Goal: Task Accomplishment & Management: Use online tool/utility

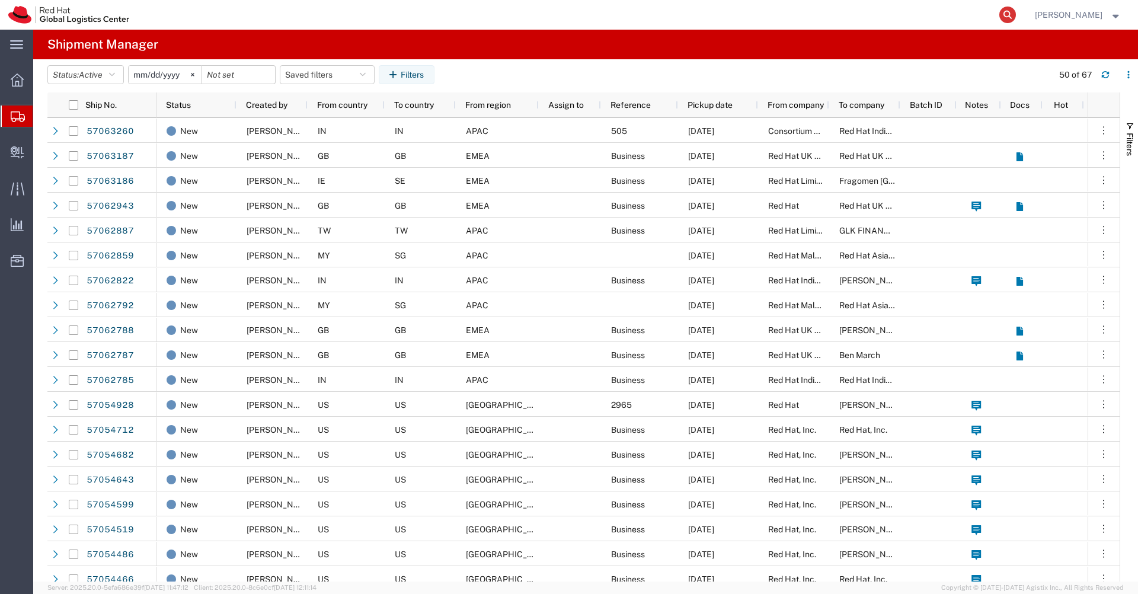
click at [1013, 16] on icon at bounding box center [1008, 15] width 17 height 17
paste input "57021433"
type input "57021433"
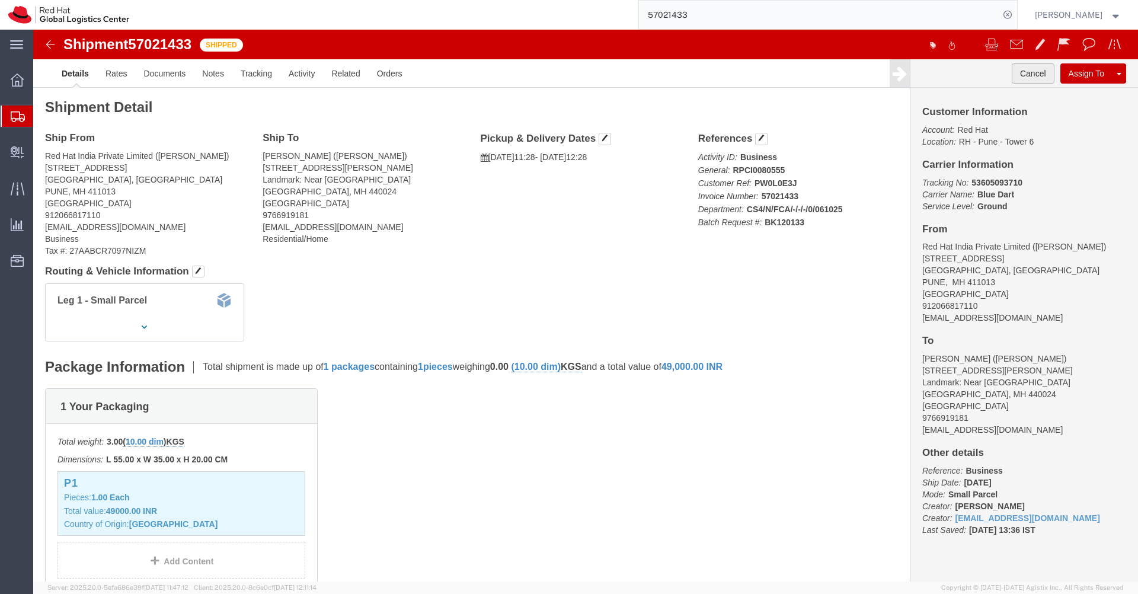
click button "Cancel"
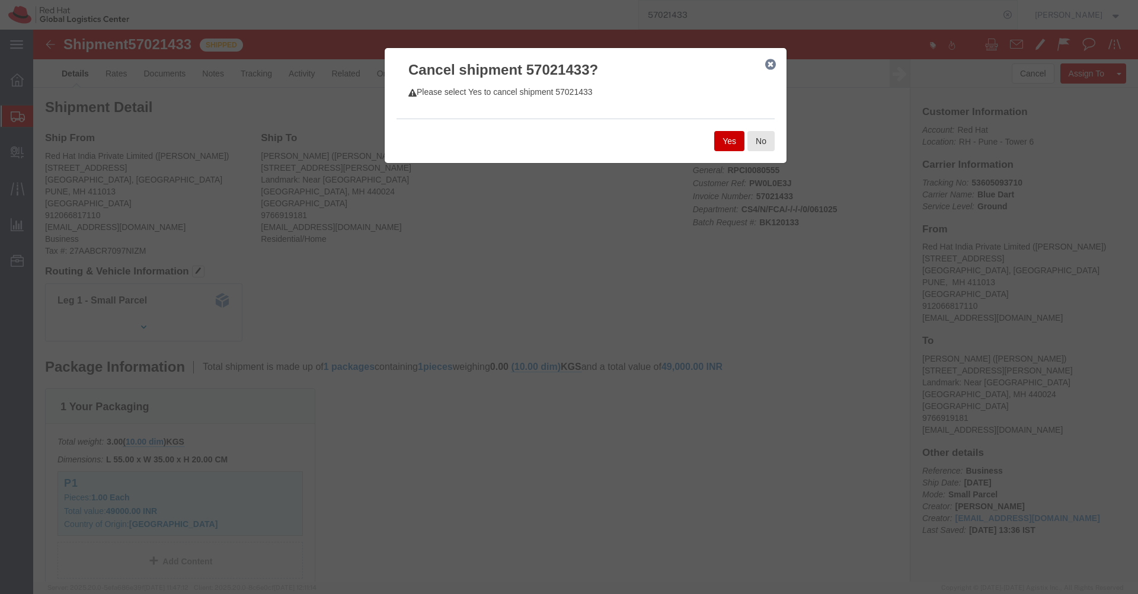
click button "Yes"
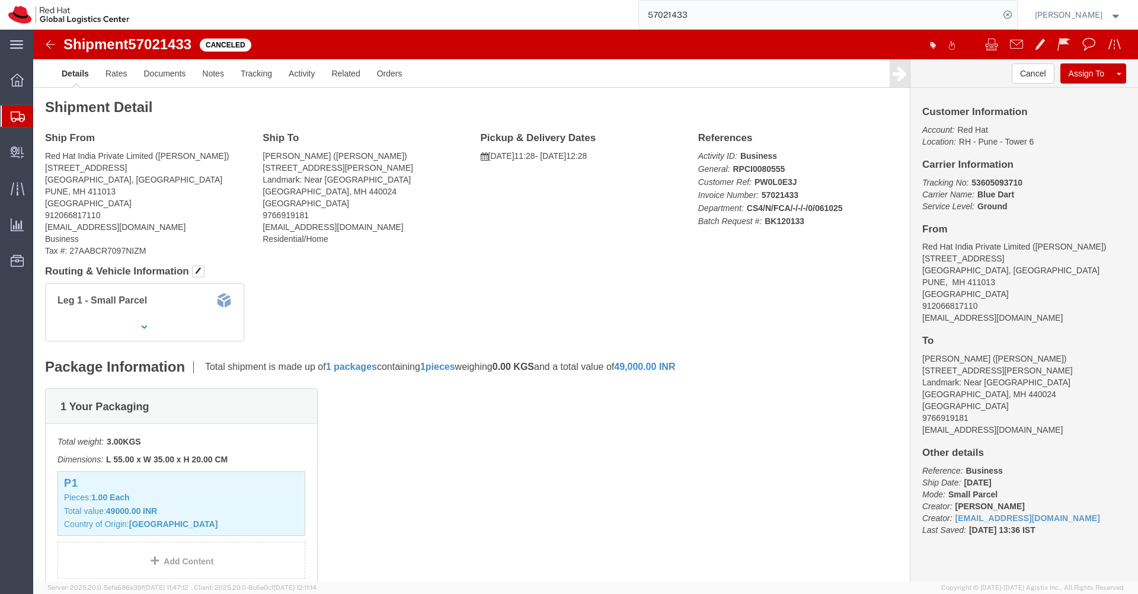
click at [749, 9] on input "57021433" at bounding box center [819, 15] width 360 height 28
click at [724, 20] on input "57021433" at bounding box center [819, 15] width 360 height 28
click at [0, 0] on span "Create Delivery" at bounding box center [0, 0] width 0 height 0
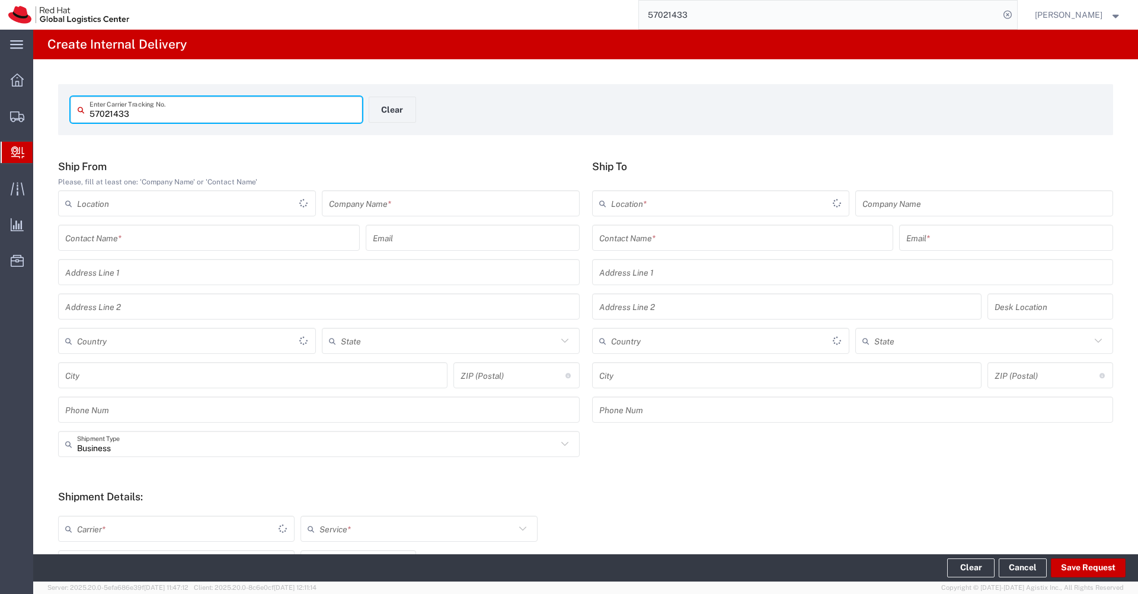
type input "57021433"
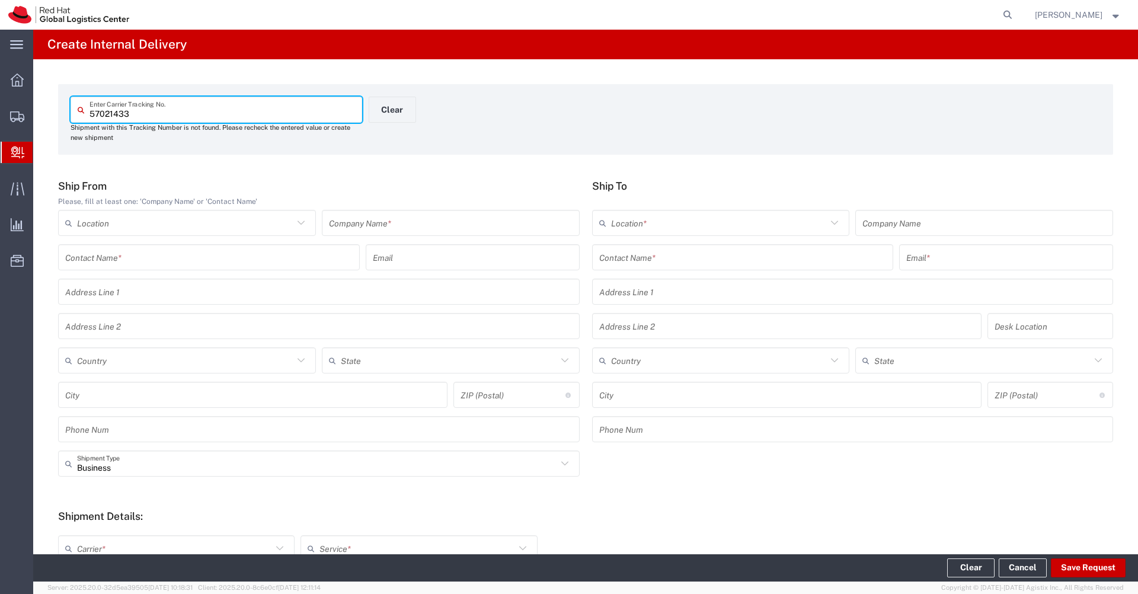
click at [164, 122] on div "57021433 Enter Carrier Tracking No." at bounding box center [217, 110] width 292 height 26
click at [172, 114] on input "57021433" at bounding box center [223, 110] width 266 height 21
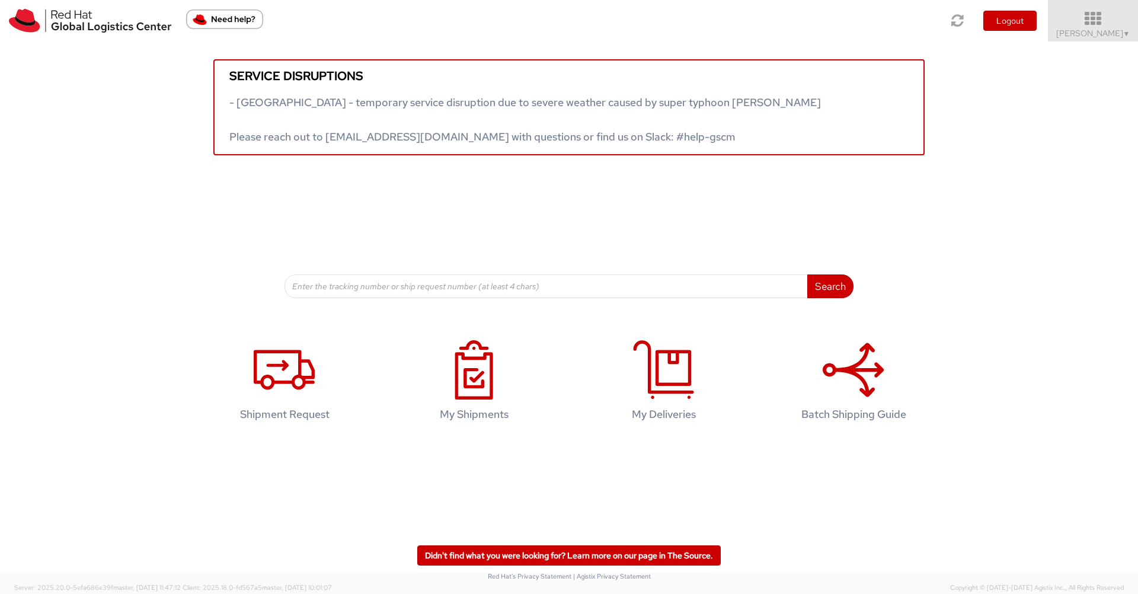
click at [1100, 24] on icon at bounding box center [1094, 19] width 104 height 17
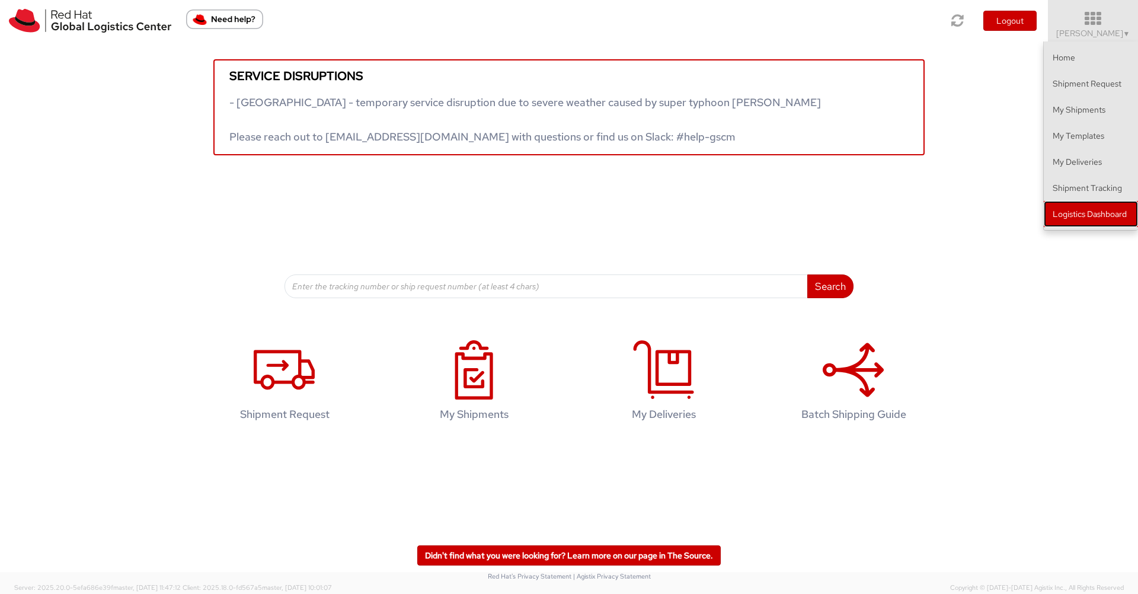
click at [1091, 208] on link "Logistics Dashboard" at bounding box center [1091, 214] width 94 height 26
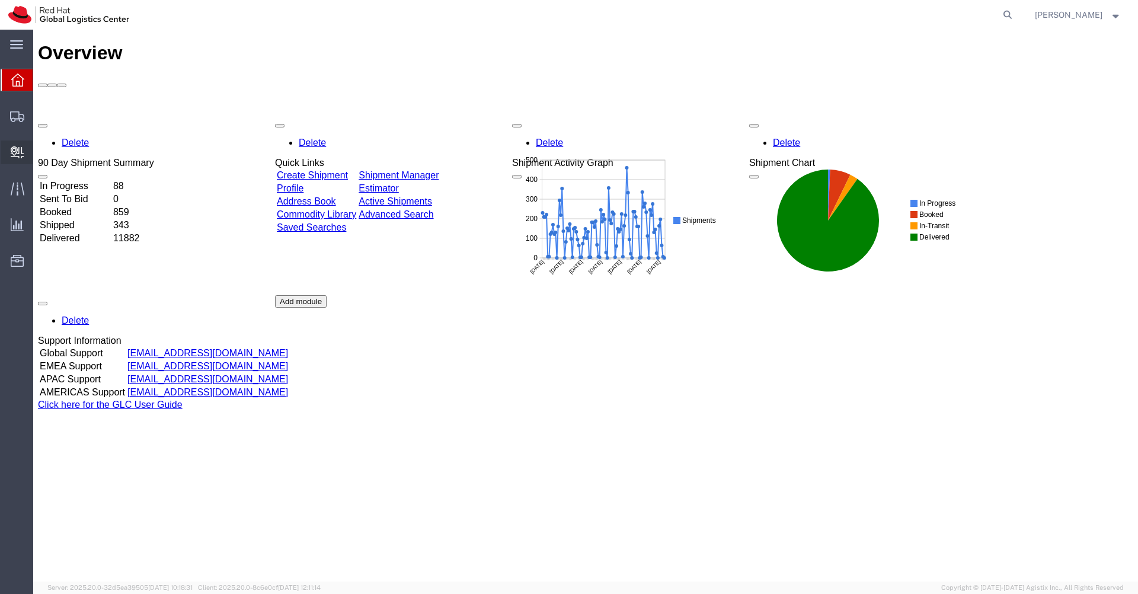
click at [0, 0] on span "Create Delivery" at bounding box center [0, 0] width 0 height 0
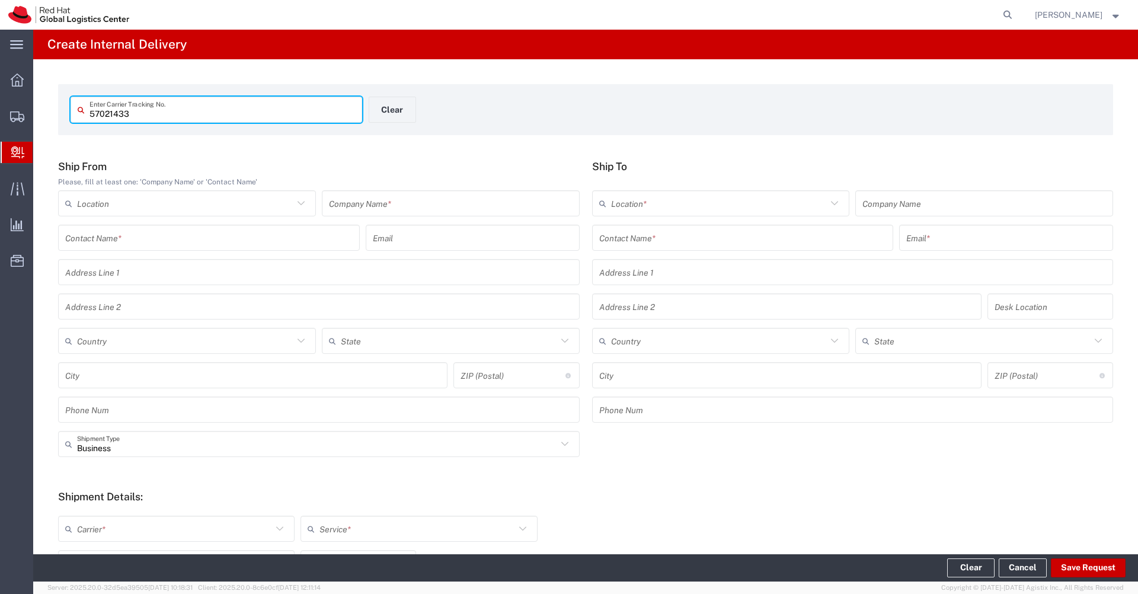
type input "57021433"
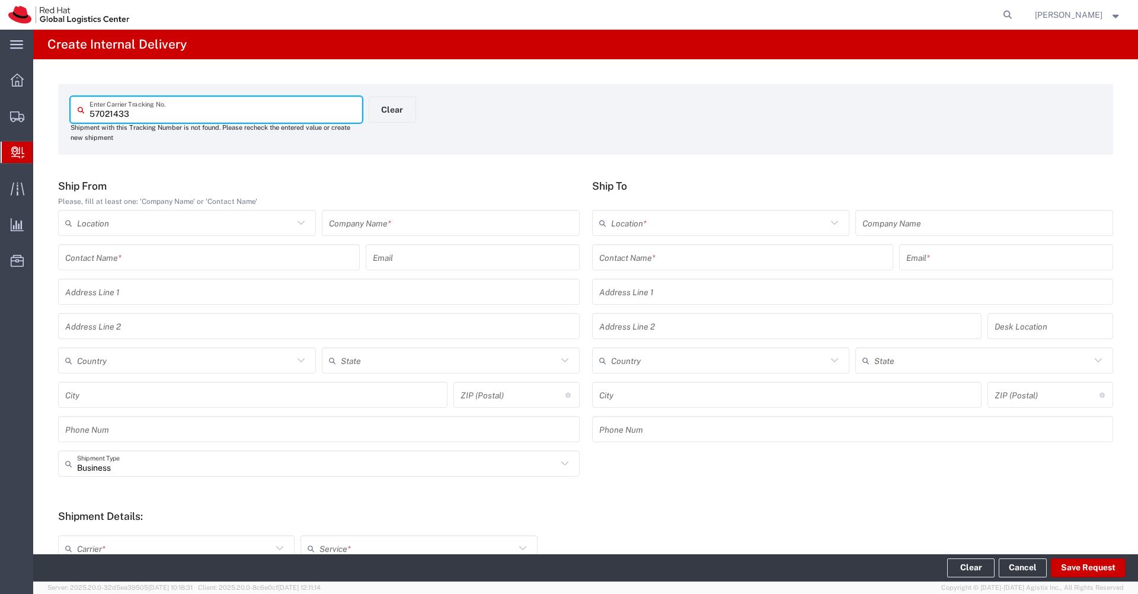
click at [155, 107] on input "57021433" at bounding box center [223, 110] width 266 height 21
click at [1016, 16] on icon at bounding box center [1008, 15] width 17 height 17
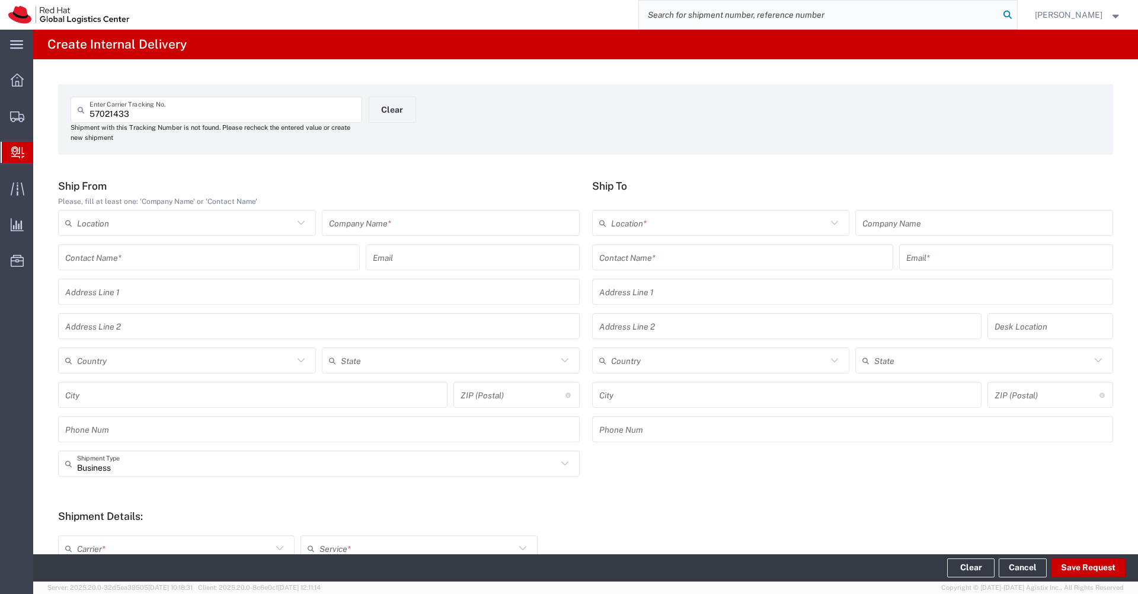
paste input "57021433"
type input "57021433"
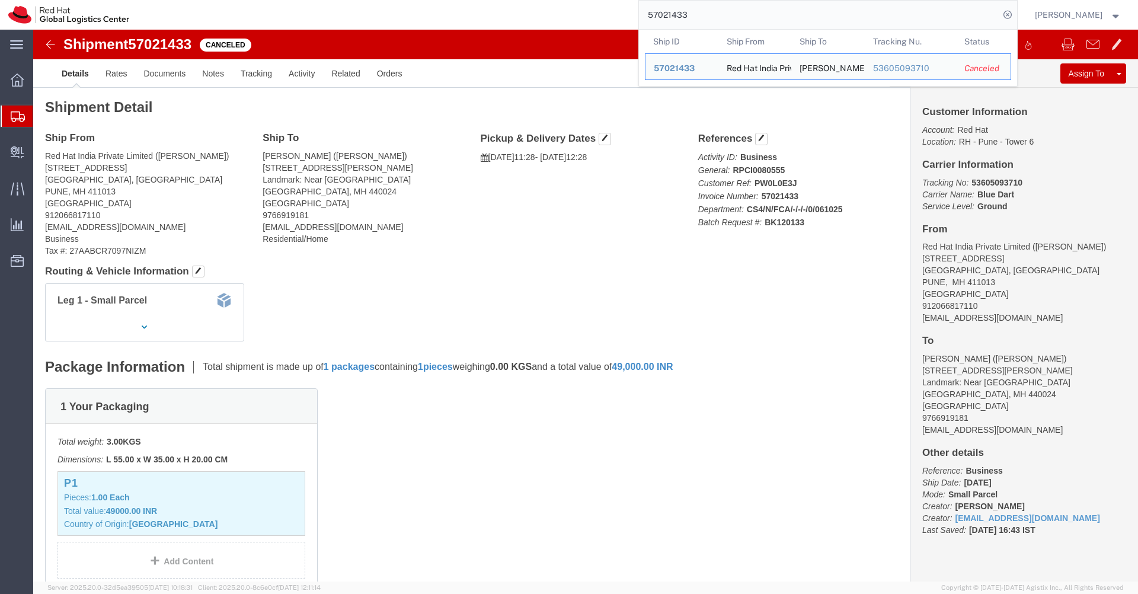
click at [795, 10] on input "57021433" at bounding box center [819, 15] width 360 height 28
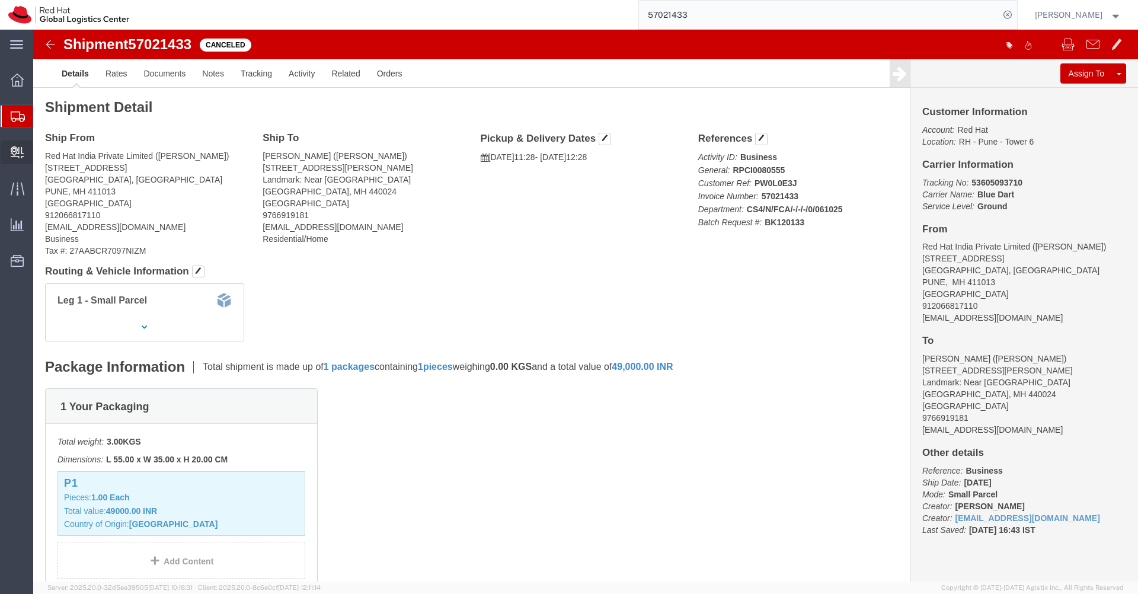
click at [0, 0] on span "Create Delivery" at bounding box center [0, 0] width 0 height 0
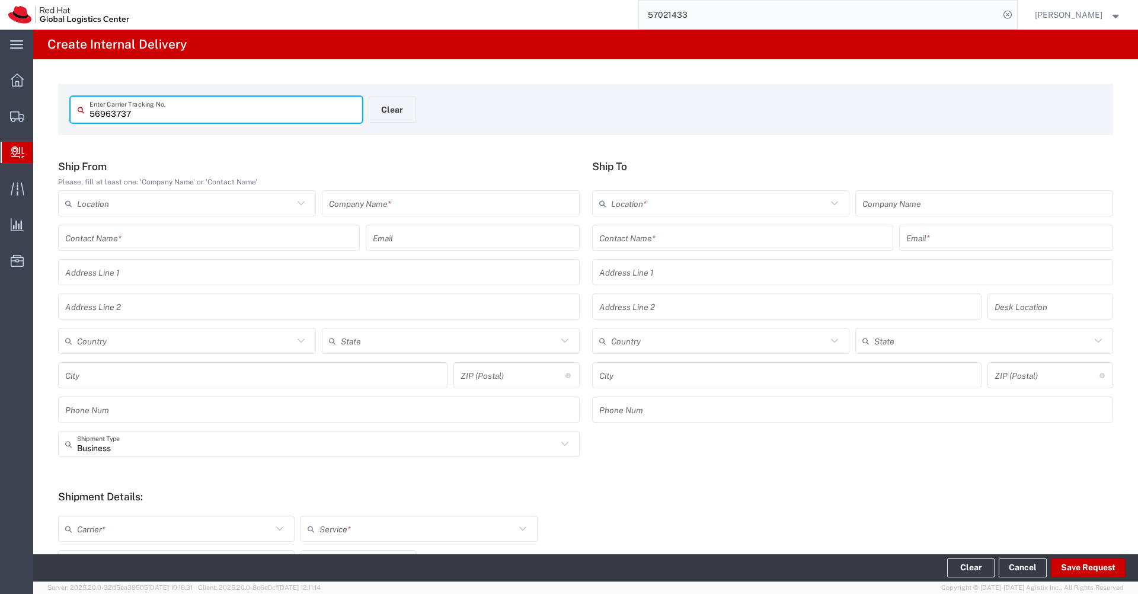
type input "56963737"
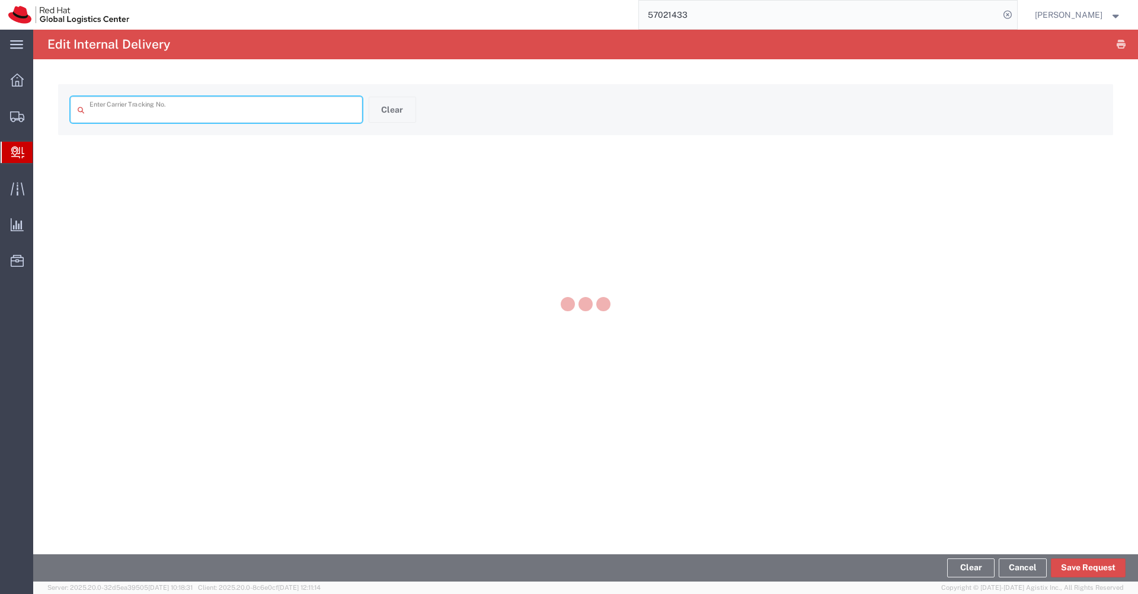
type input "56963737"
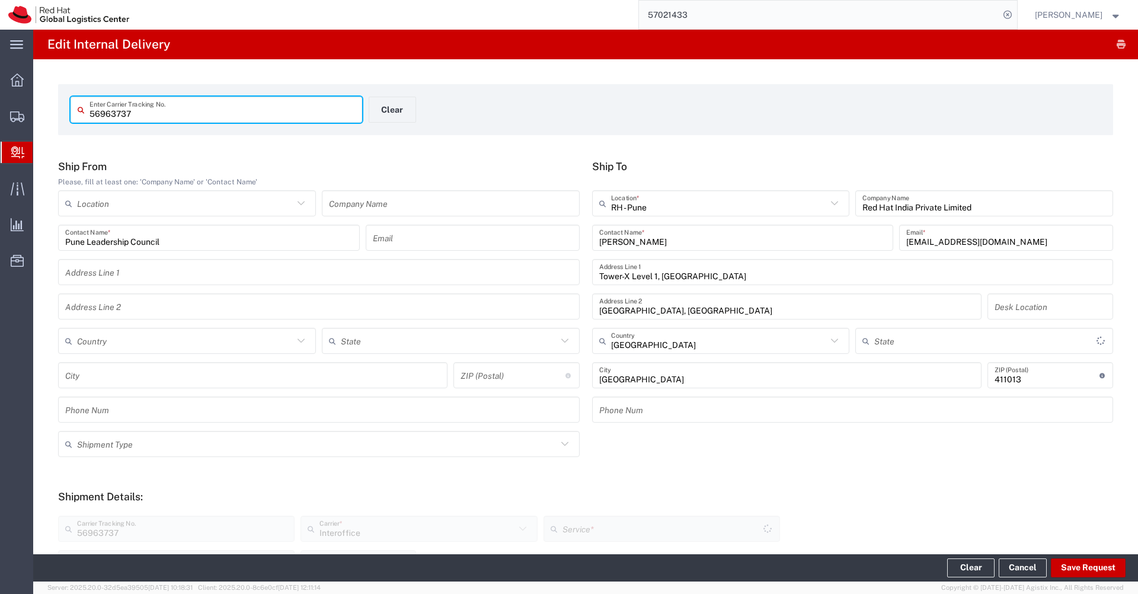
type input "Your Packaging"
type input "IO_Ground"
type input "Mahārāshtra"
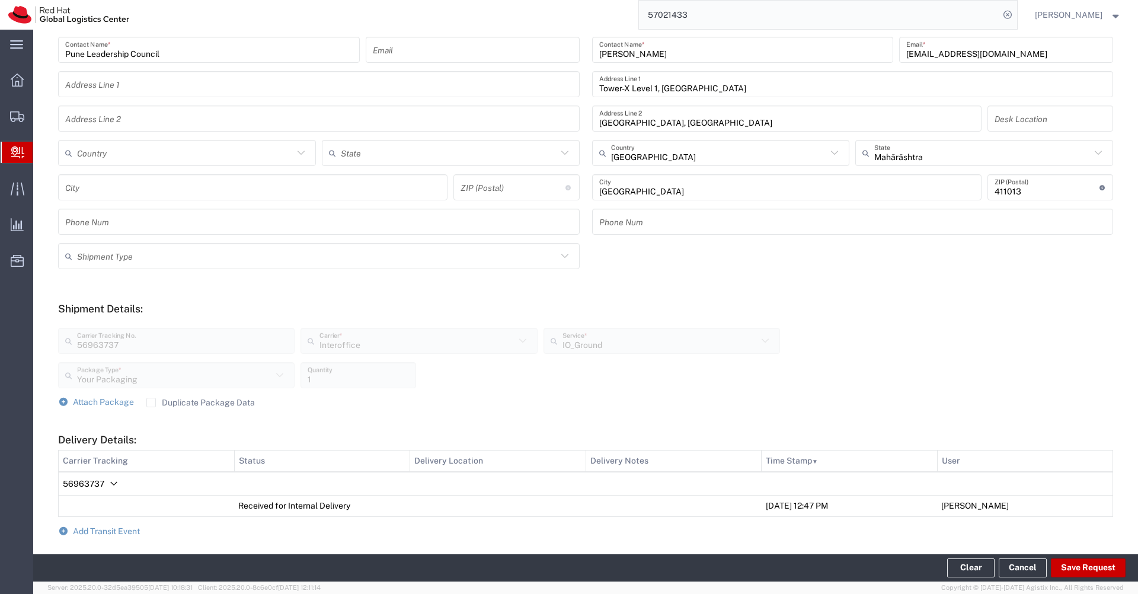
scroll to position [332, 0]
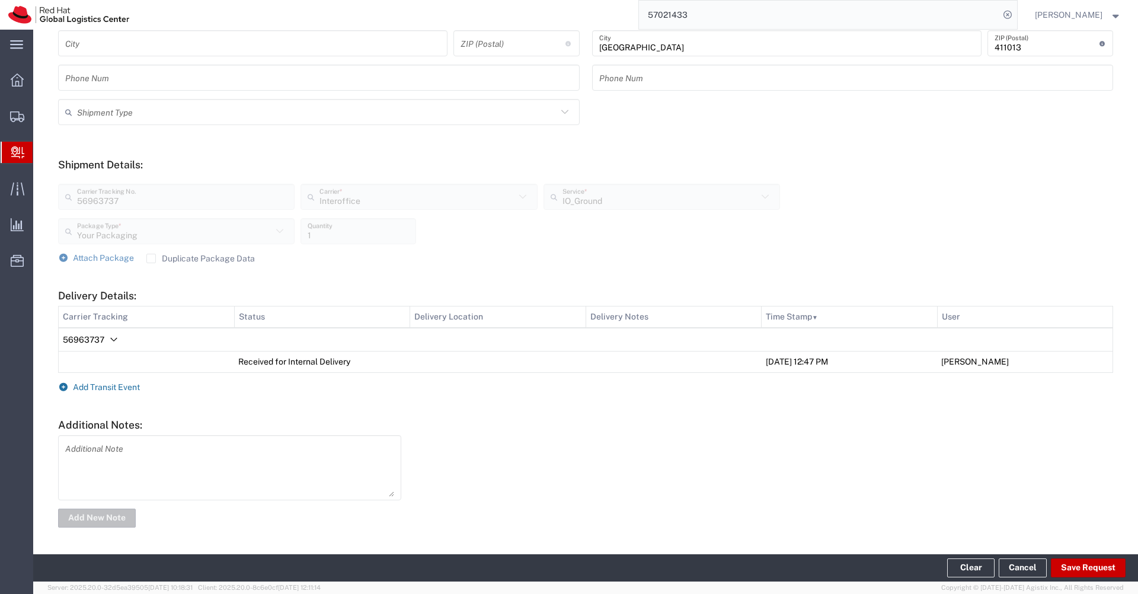
click at [109, 388] on span "Add Transit Event" at bounding box center [106, 386] width 67 height 9
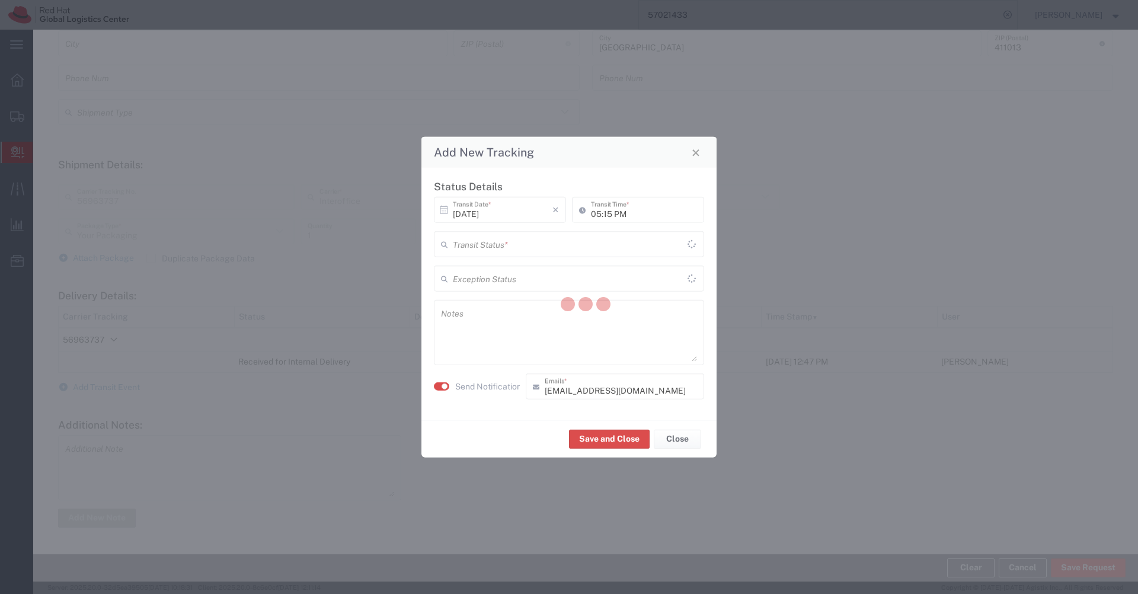
click at [554, 242] on div at bounding box center [585, 306] width 1105 height 552
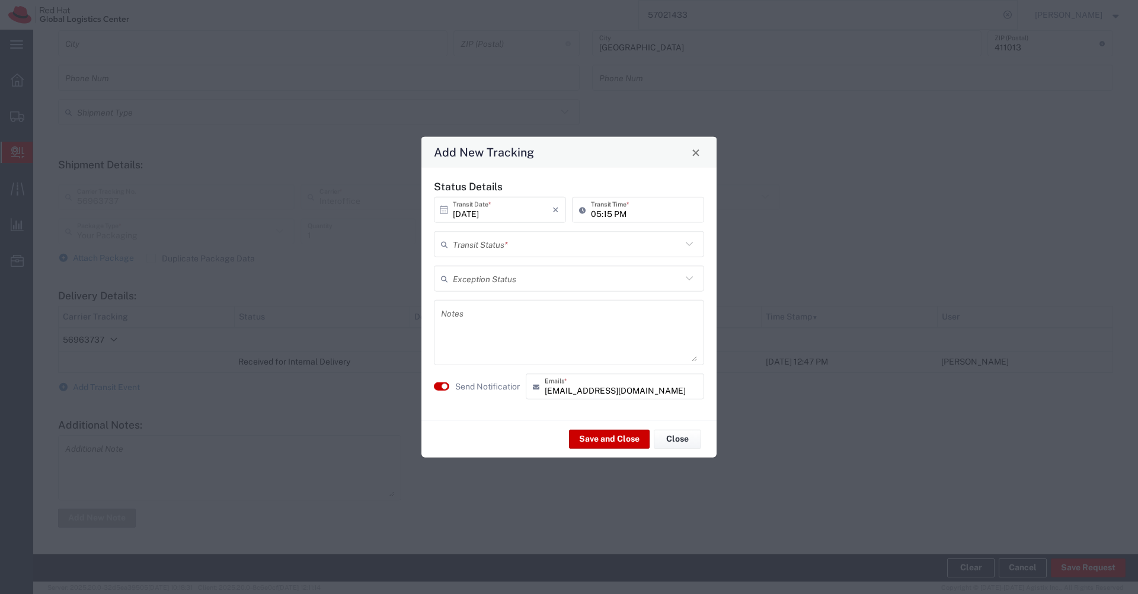
click at [554, 242] on input "text" at bounding box center [567, 244] width 229 height 21
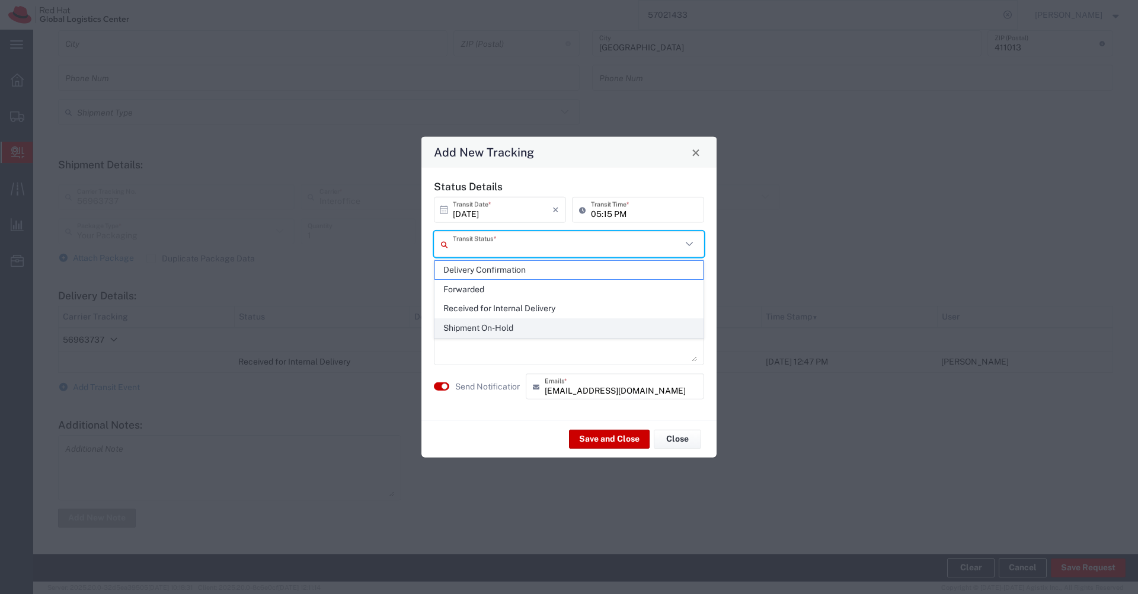
click at [489, 325] on span "Shipment On-Hold" at bounding box center [569, 328] width 268 height 18
type input "Shipment On-Hold"
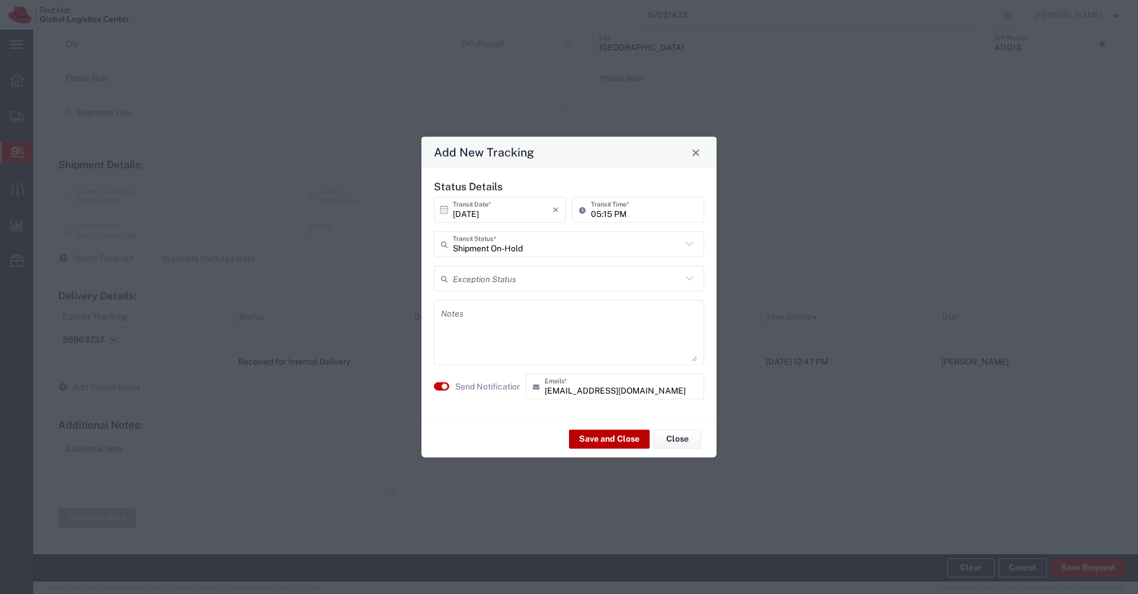
click at [612, 437] on button "Save and Close" at bounding box center [609, 438] width 81 height 19
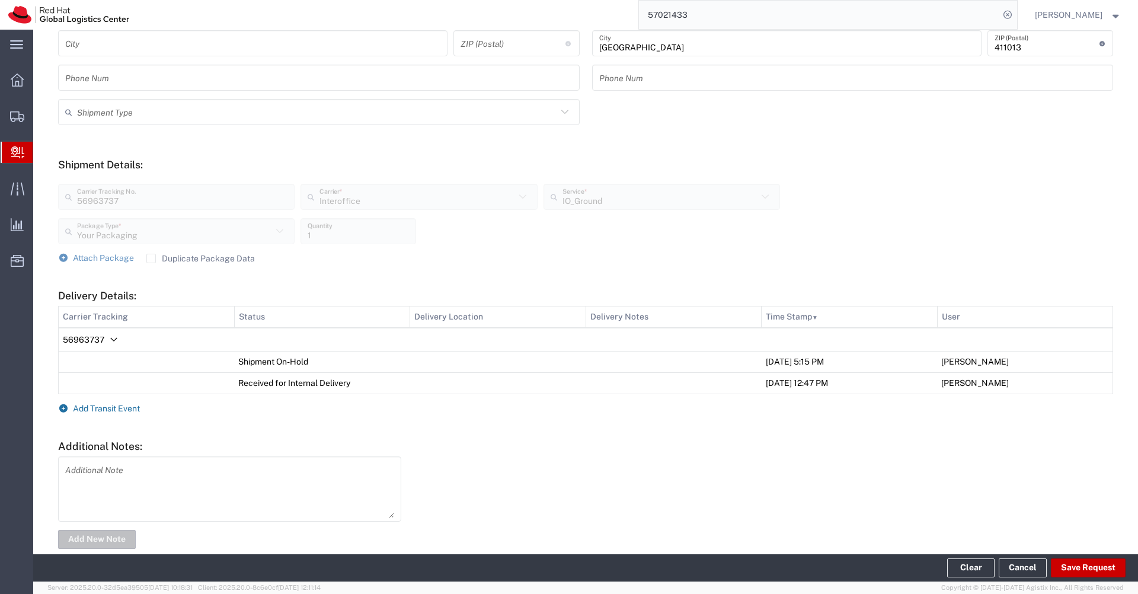
click at [109, 408] on span "Add Transit Event" at bounding box center [106, 408] width 67 height 9
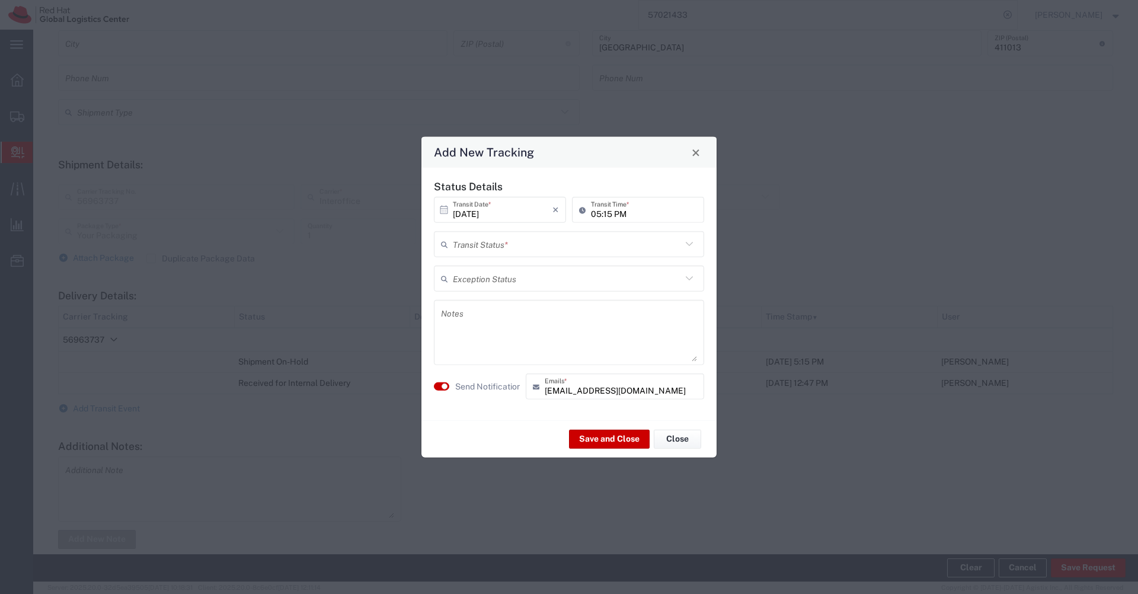
click at [519, 238] on input "text" at bounding box center [567, 244] width 229 height 21
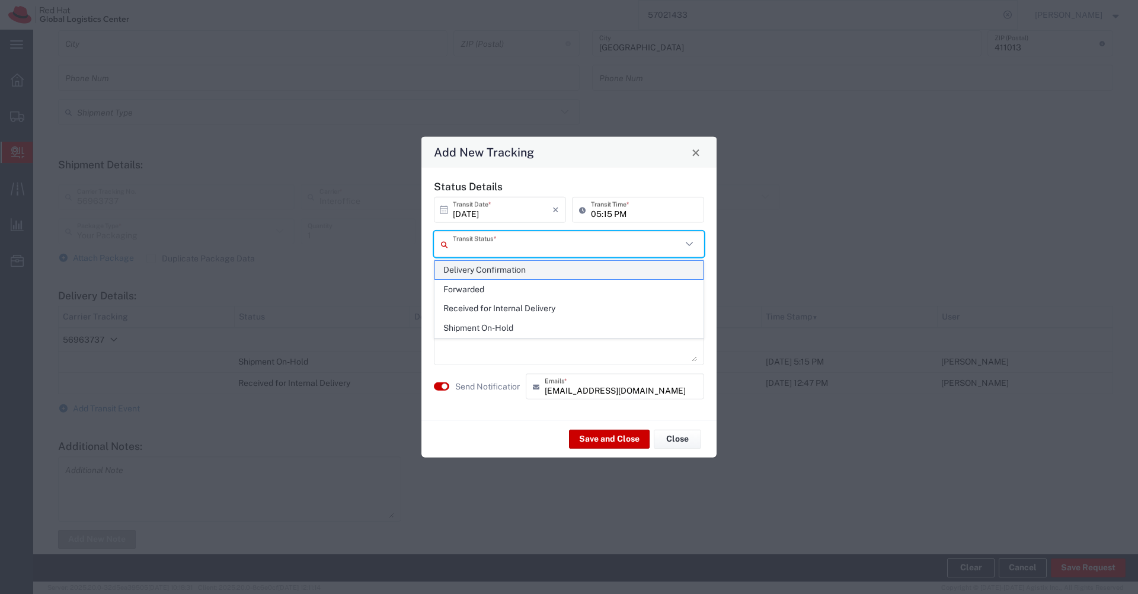
click at [494, 268] on span "Delivery Confirmation" at bounding box center [569, 270] width 268 height 18
type input "Delivery Confirmation"
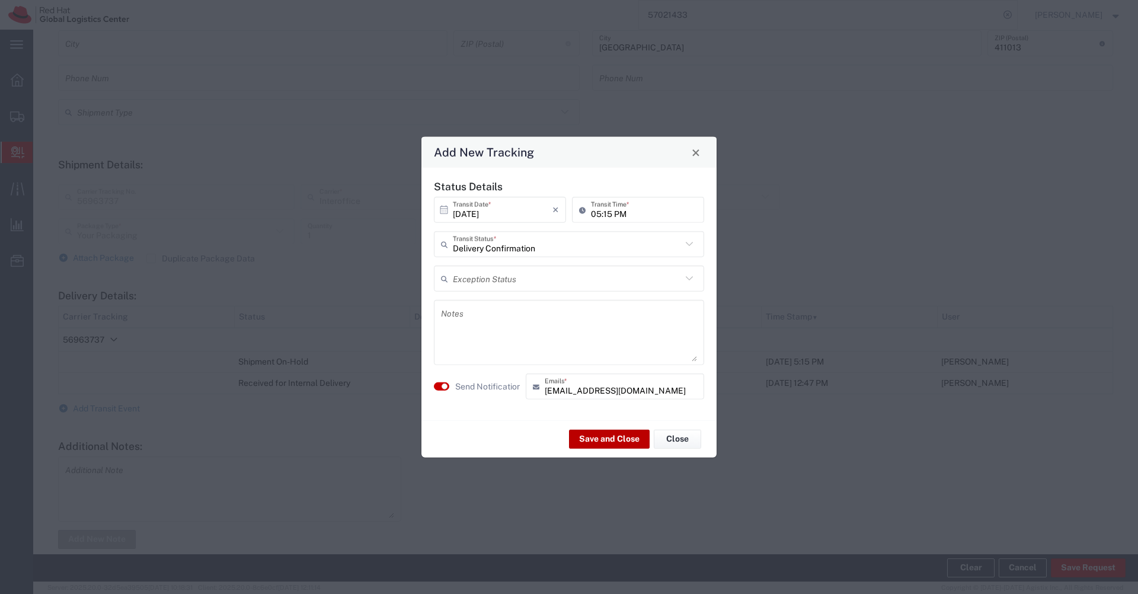
click at [614, 438] on button "Save and Close" at bounding box center [609, 438] width 81 height 19
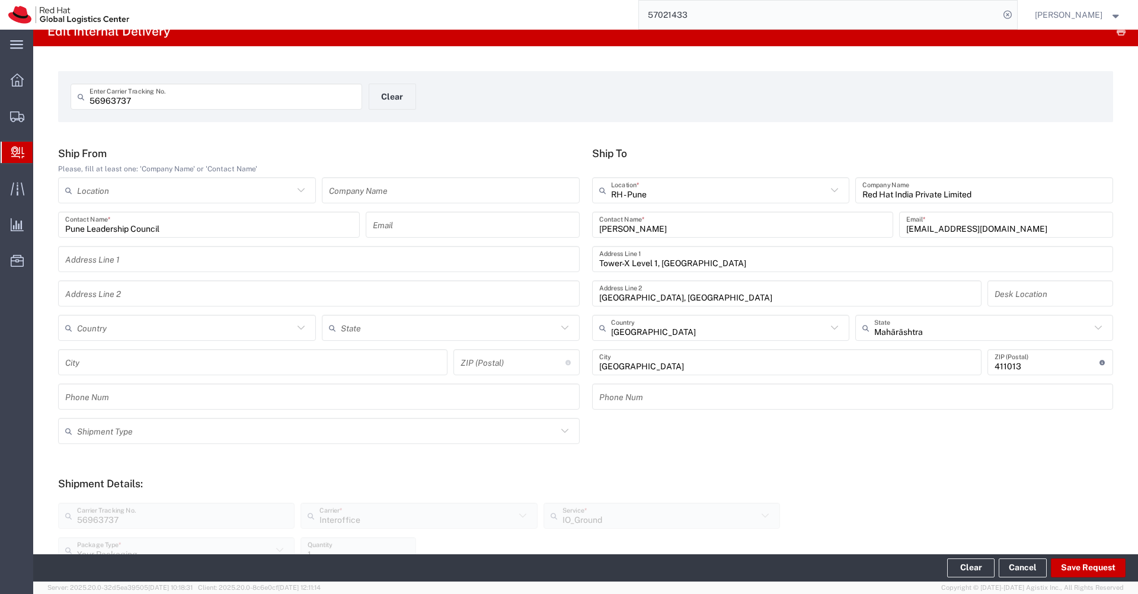
scroll to position [0, 0]
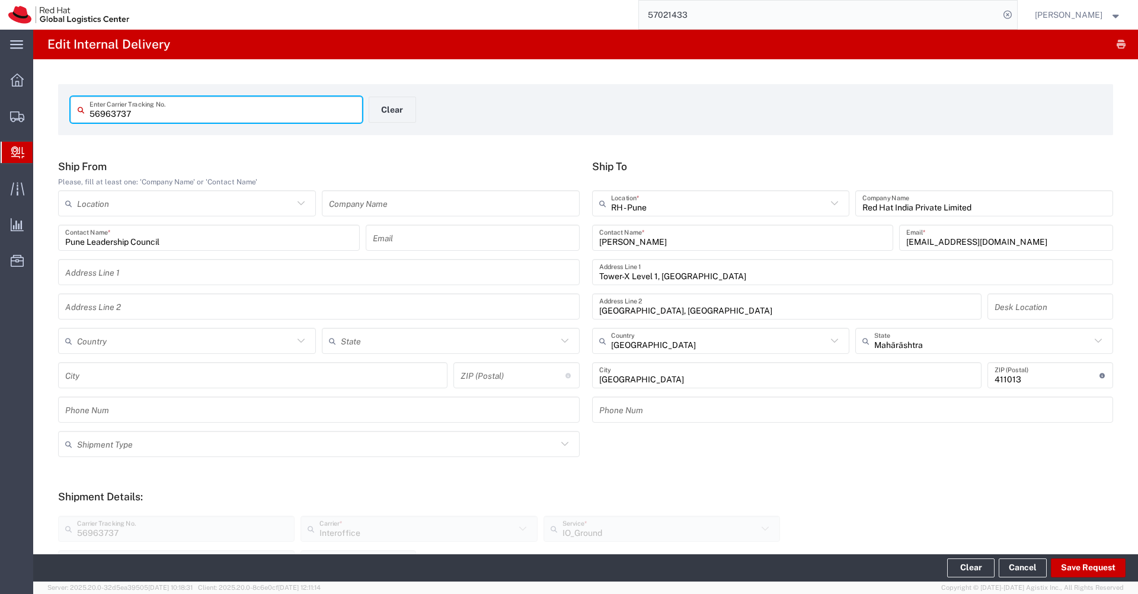
click at [203, 114] on input "56963737" at bounding box center [223, 110] width 266 height 21
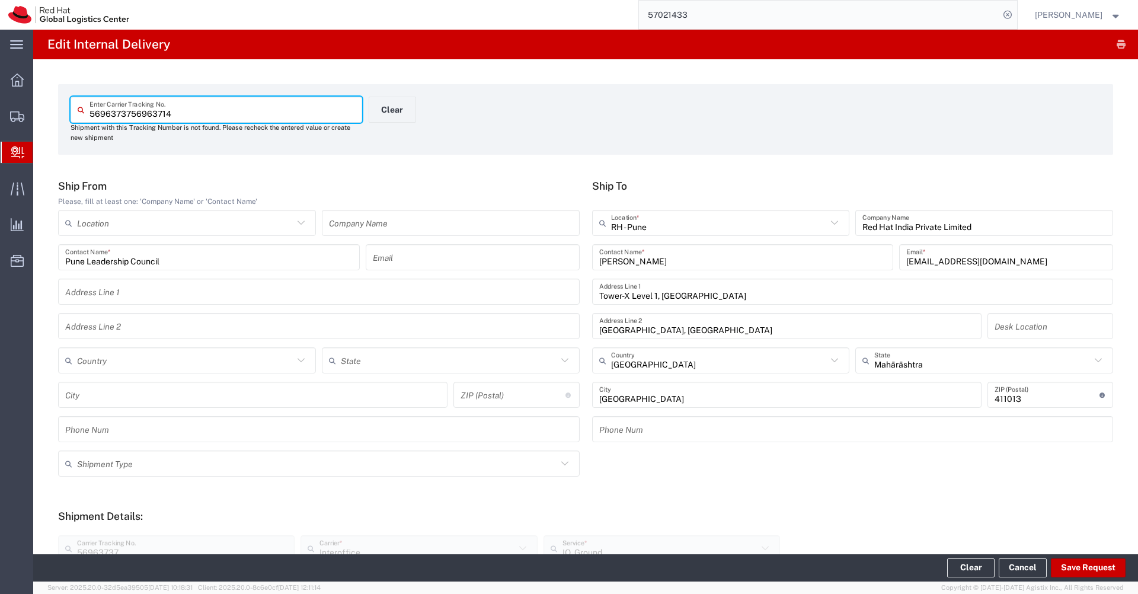
click at [183, 109] on input "5696373756963714" at bounding box center [223, 110] width 266 height 21
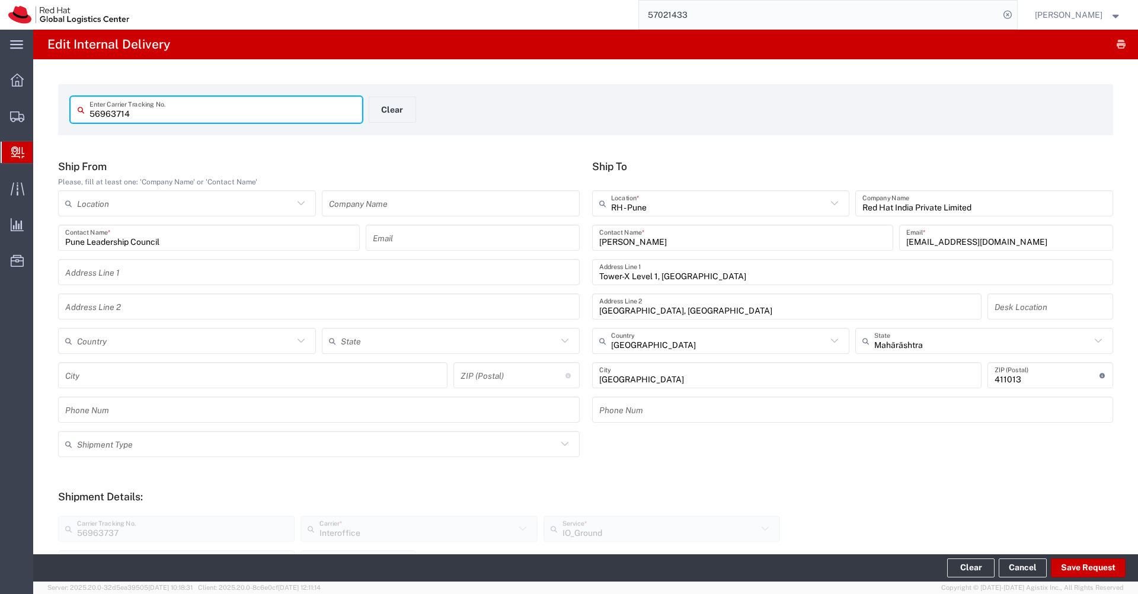
type input "56963714"
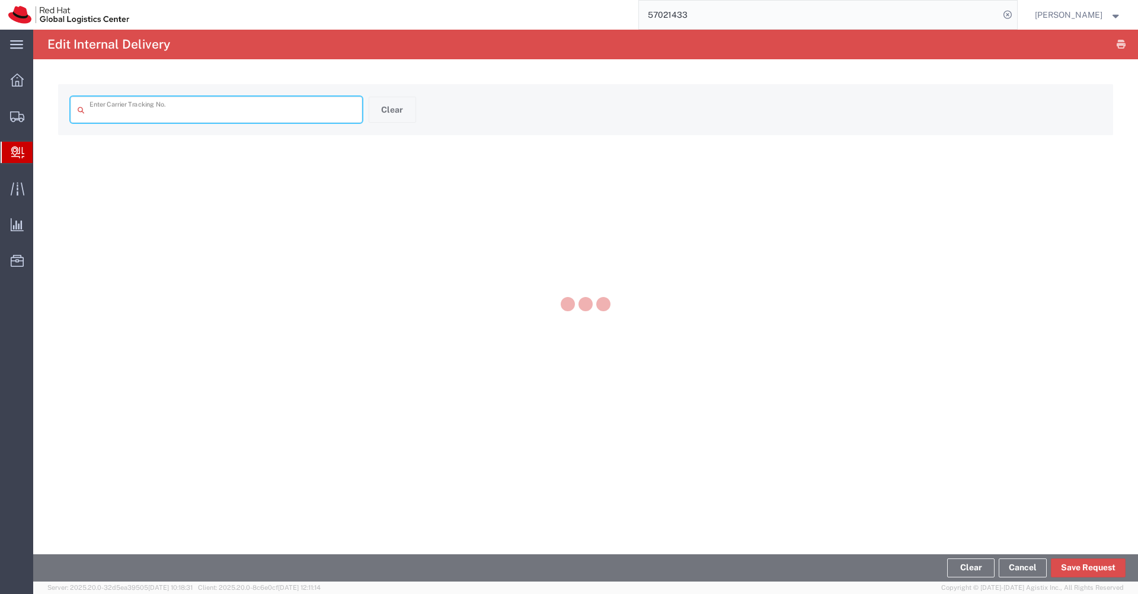
type input "56963714"
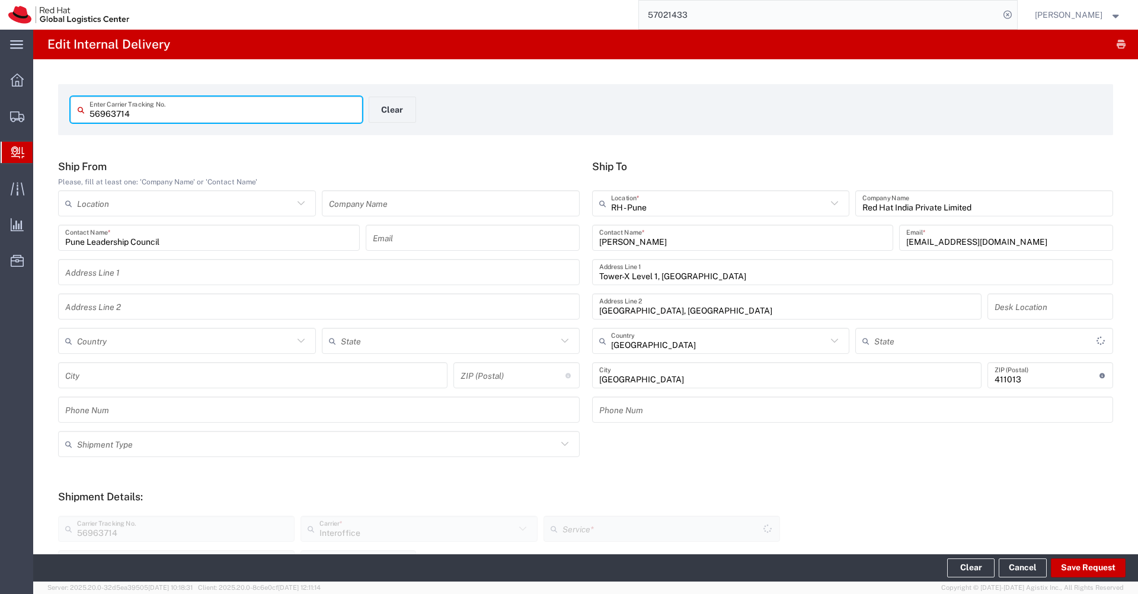
type input "Your Packaging"
type input "IO_Ground"
type input "Mahārāshtra"
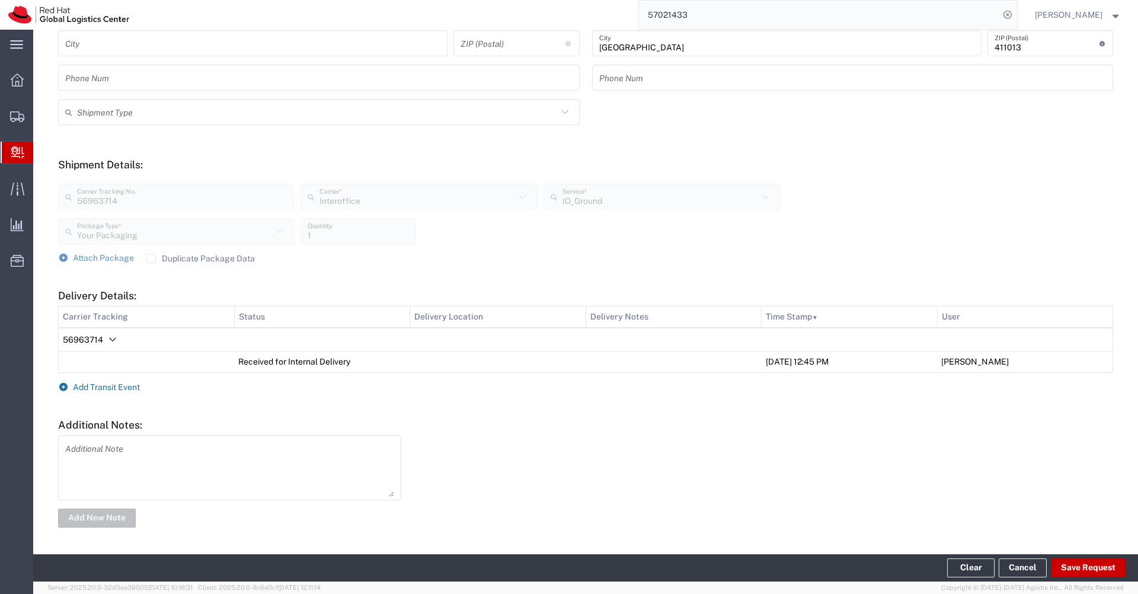
click at [125, 388] on span "Add Transit Event" at bounding box center [106, 386] width 67 height 9
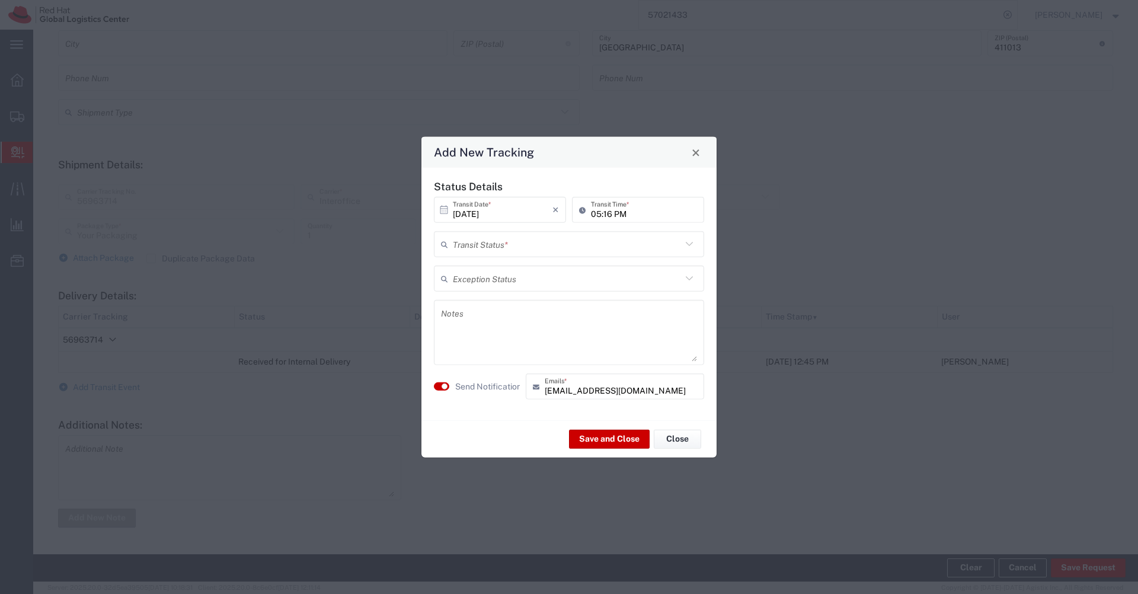
click at [583, 244] on input "text" at bounding box center [567, 244] width 229 height 21
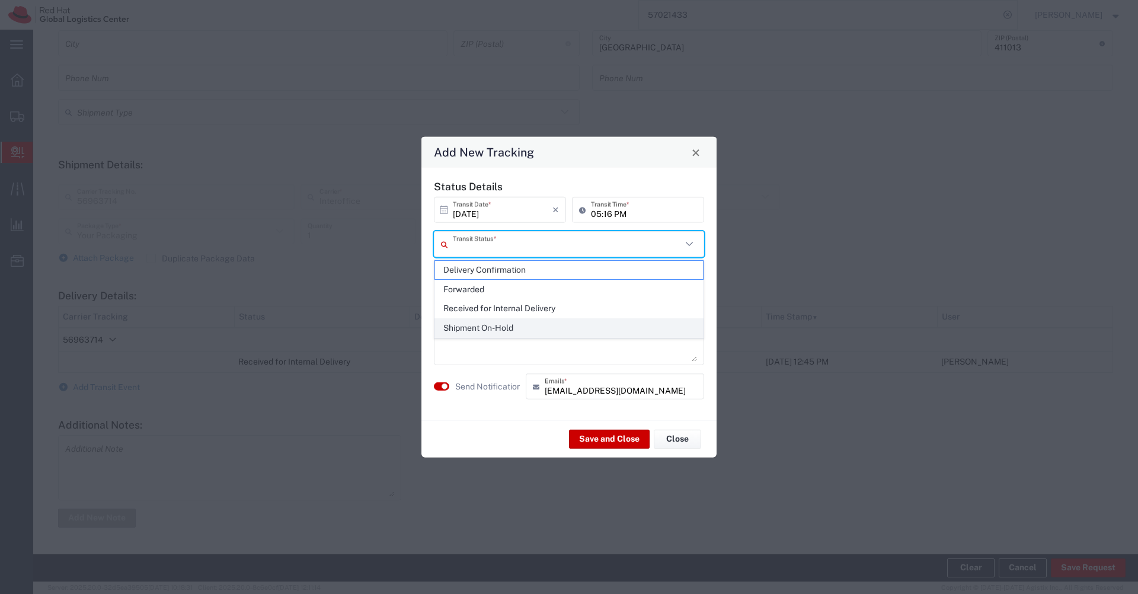
click at [509, 324] on span "Shipment On-Hold" at bounding box center [569, 328] width 268 height 18
type input "Shipment On-Hold"
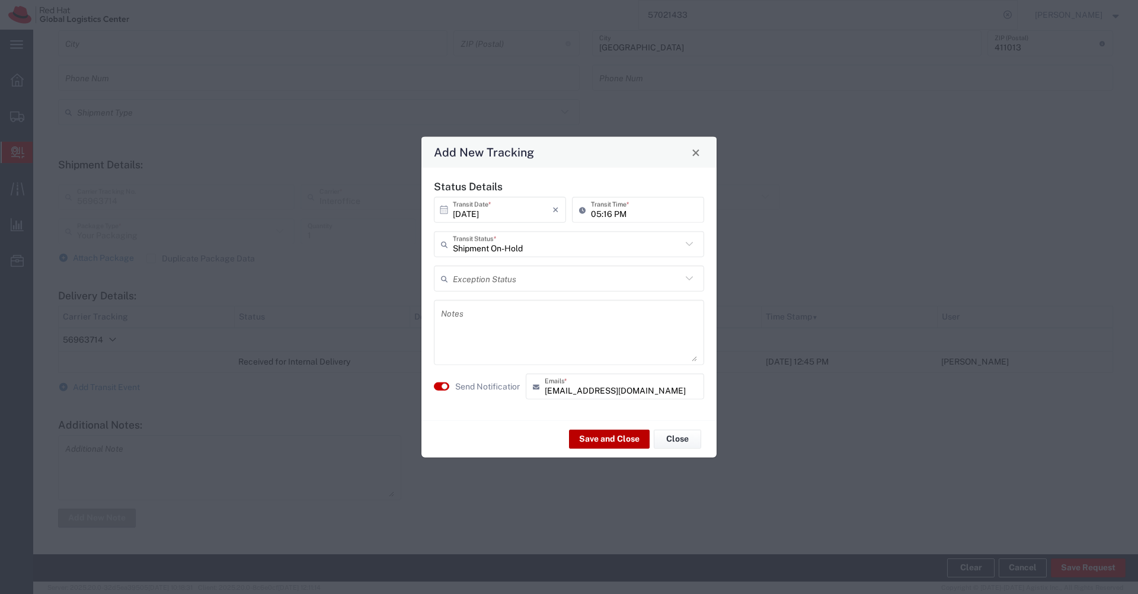
click at [608, 437] on button "Save and Close" at bounding box center [609, 438] width 81 height 19
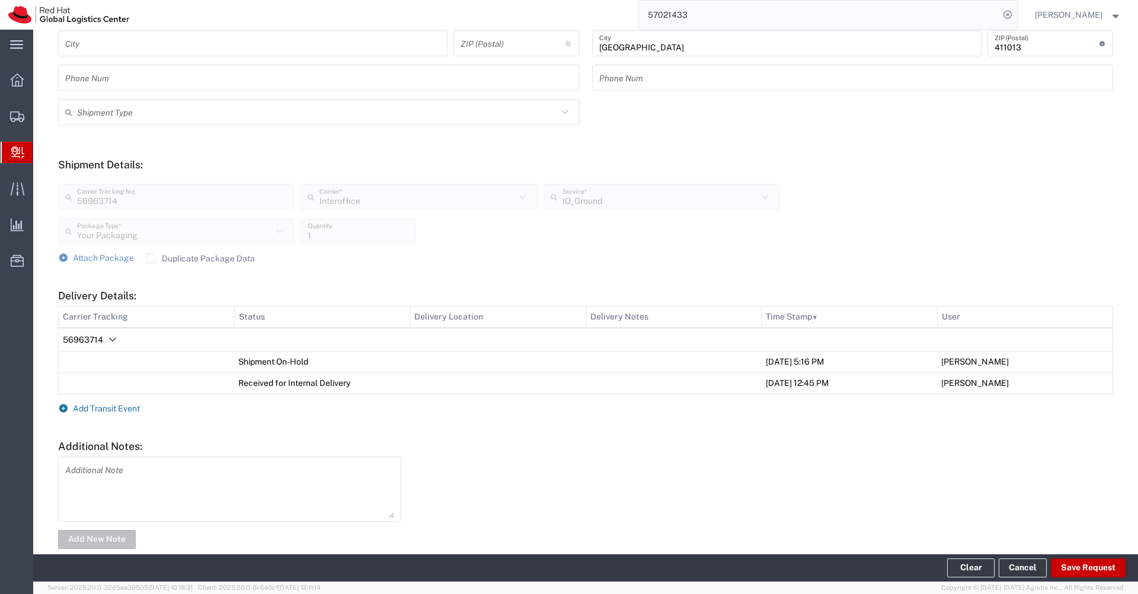
click at [106, 409] on span "Add Transit Event" at bounding box center [106, 408] width 67 height 9
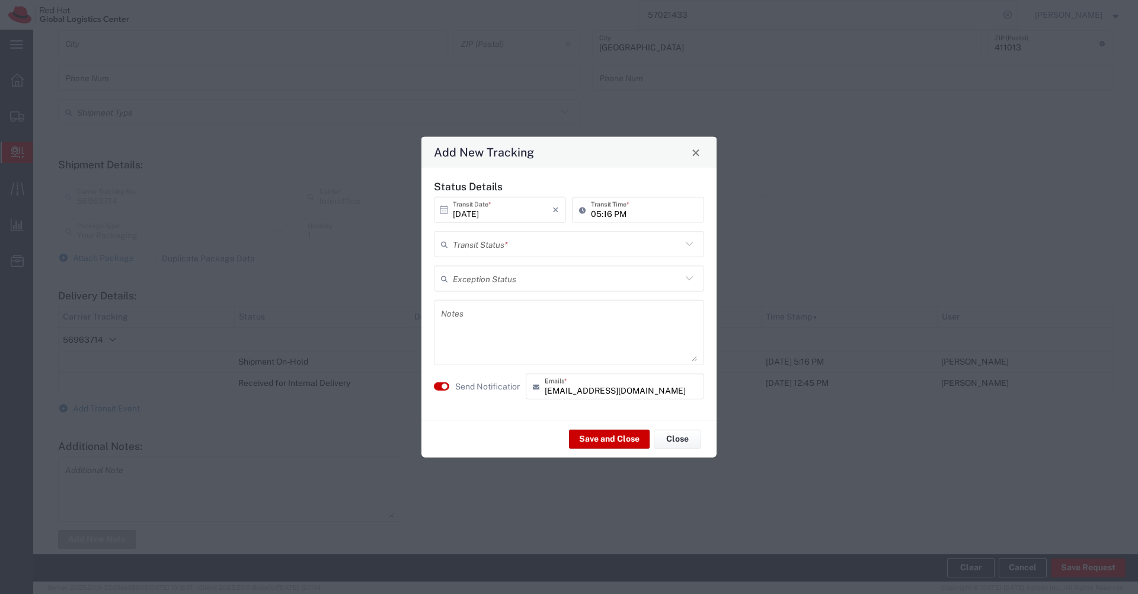
click at [588, 246] on input "text" at bounding box center [567, 244] width 229 height 21
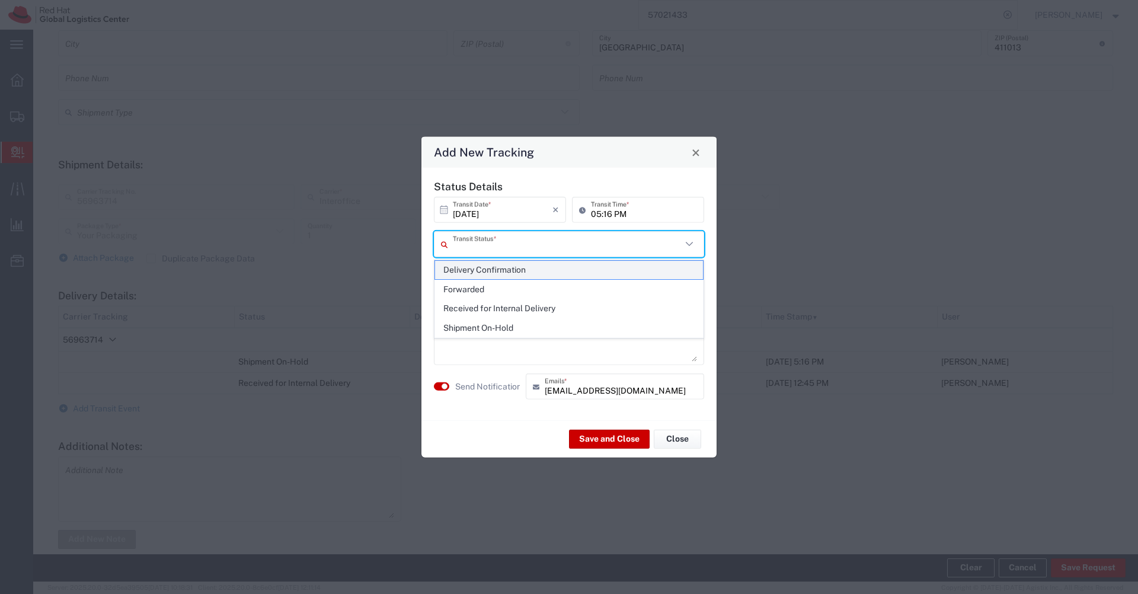
click at [523, 271] on span "Delivery Confirmation" at bounding box center [569, 270] width 268 height 18
type input "Delivery Confirmation"
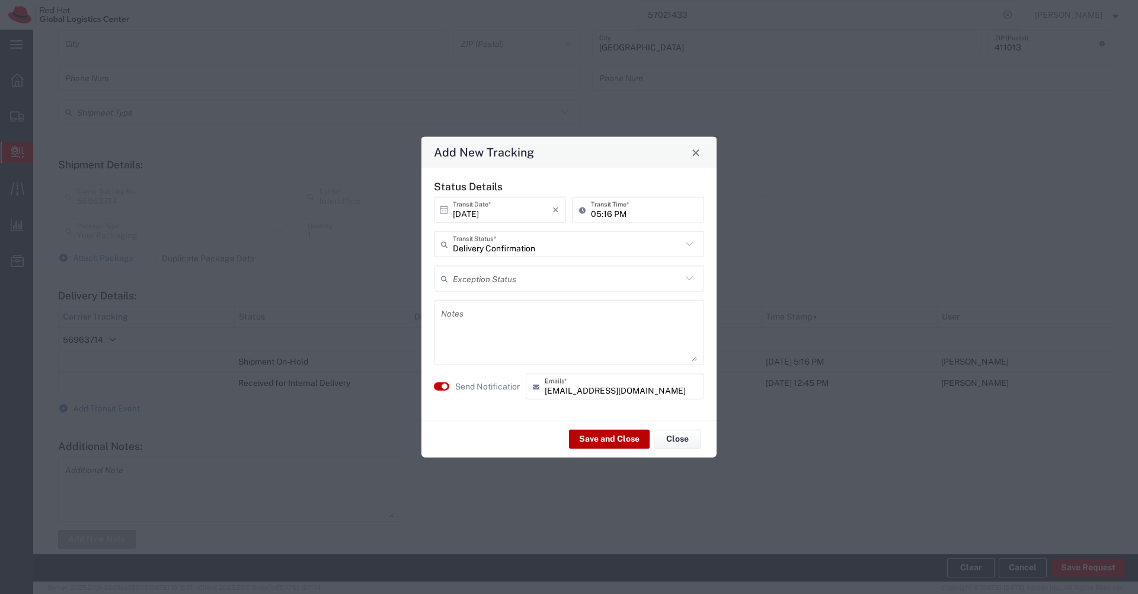
click at [622, 438] on button "Save and Close" at bounding box center [609, 438] width 81 height 19
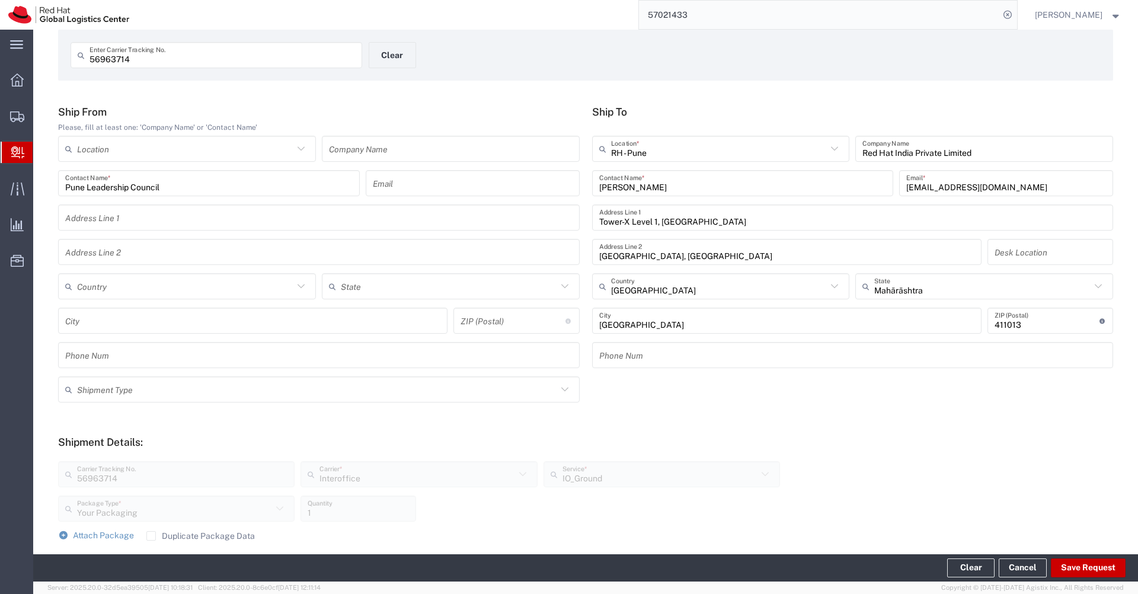
scroll to position [0, 0]
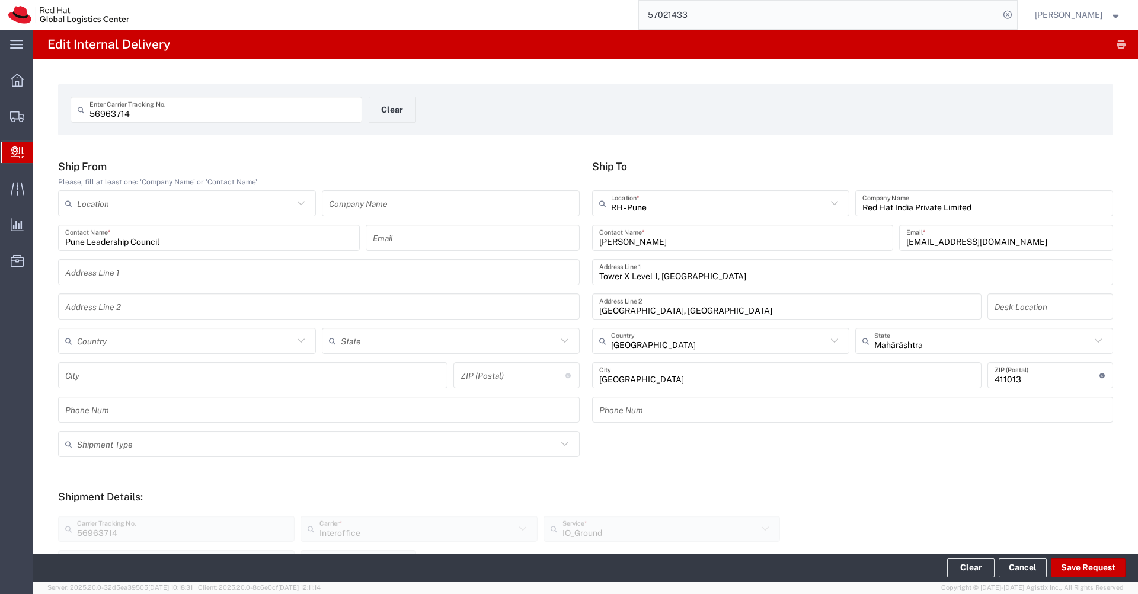
click at [184, 109] on input "56963714" at bounding box center [223, 110] width 266 height 21
type input "56963725"
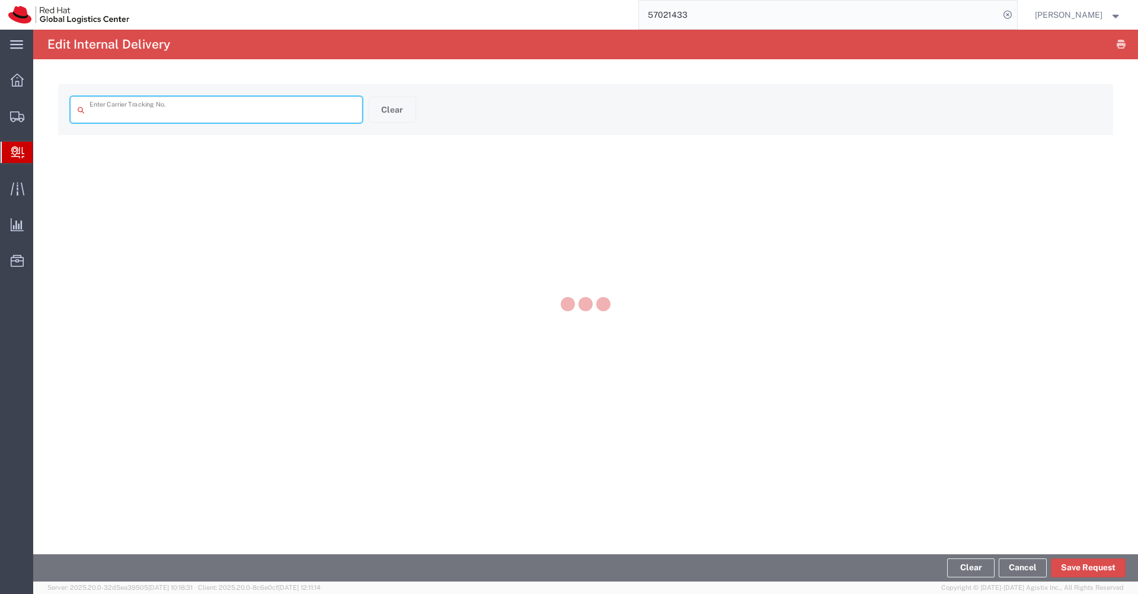
type input "56963725"
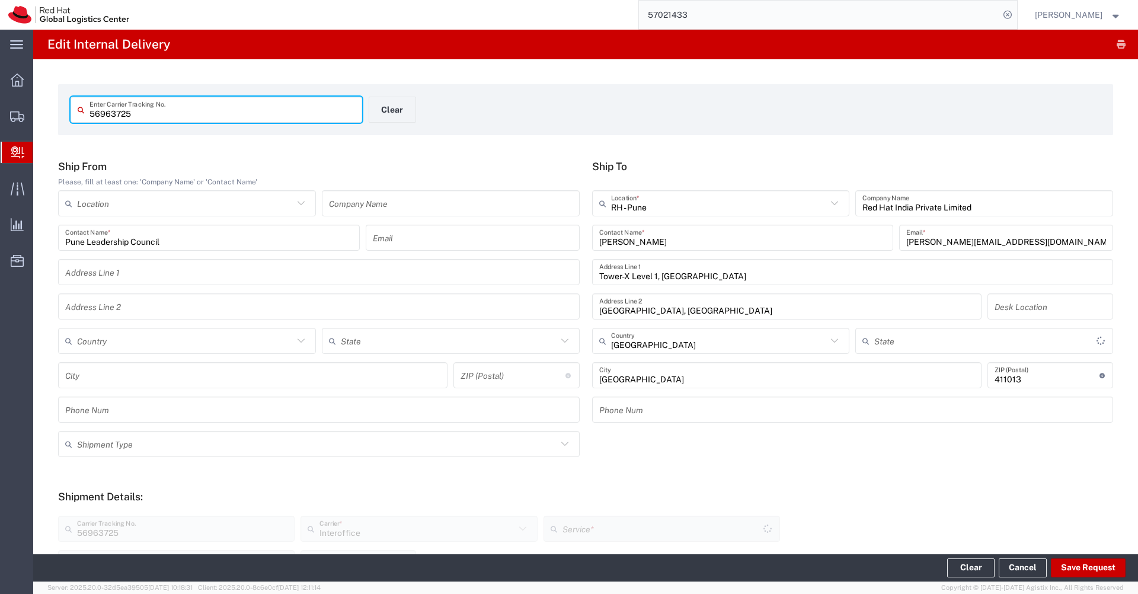
type input "Mahārāshtra"
type input "Your Packaging"
type input "IO_Ground"
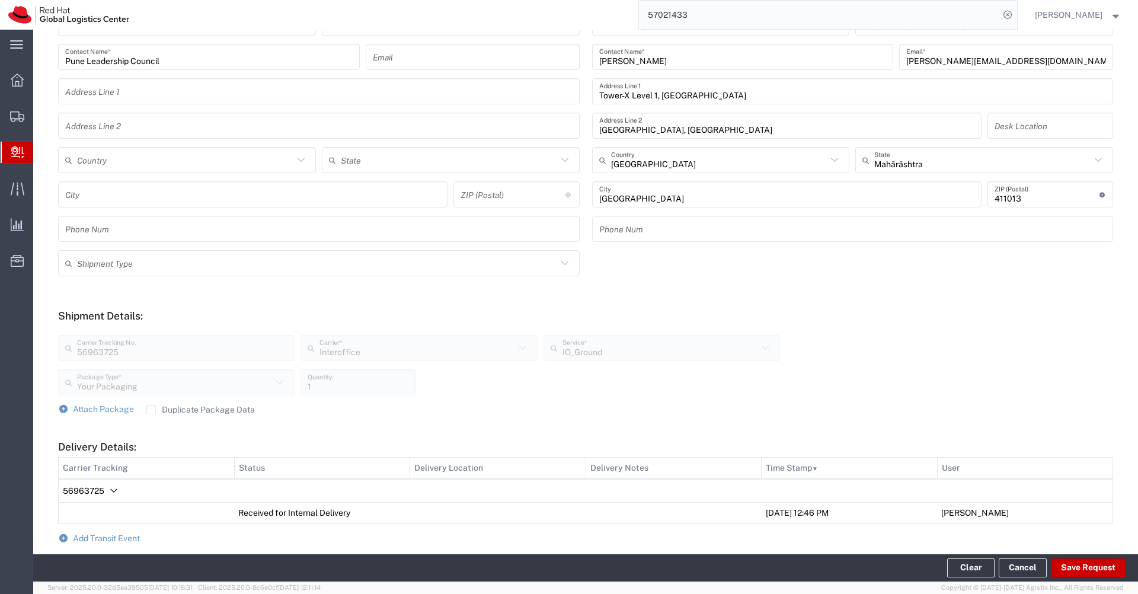
scroll to position [332, 0]
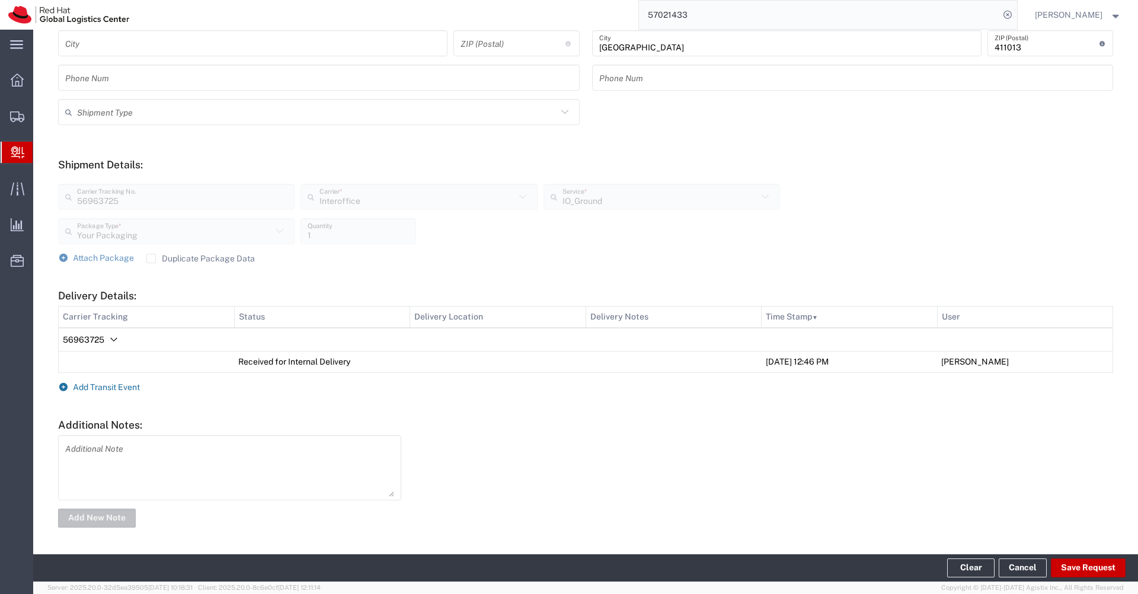
click at [115, 389] on span "Add Transit Event" at bounding box center [106, 386] width 67 height 9
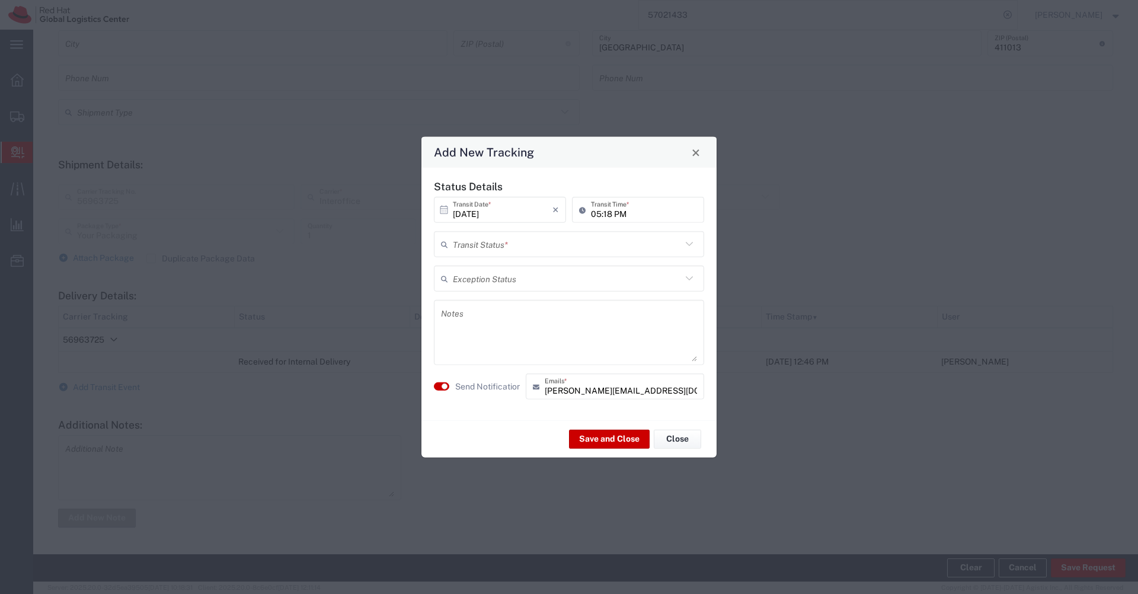
click at [622, 238] on input "text" at bounding box center [567, 244] width 229 height 21
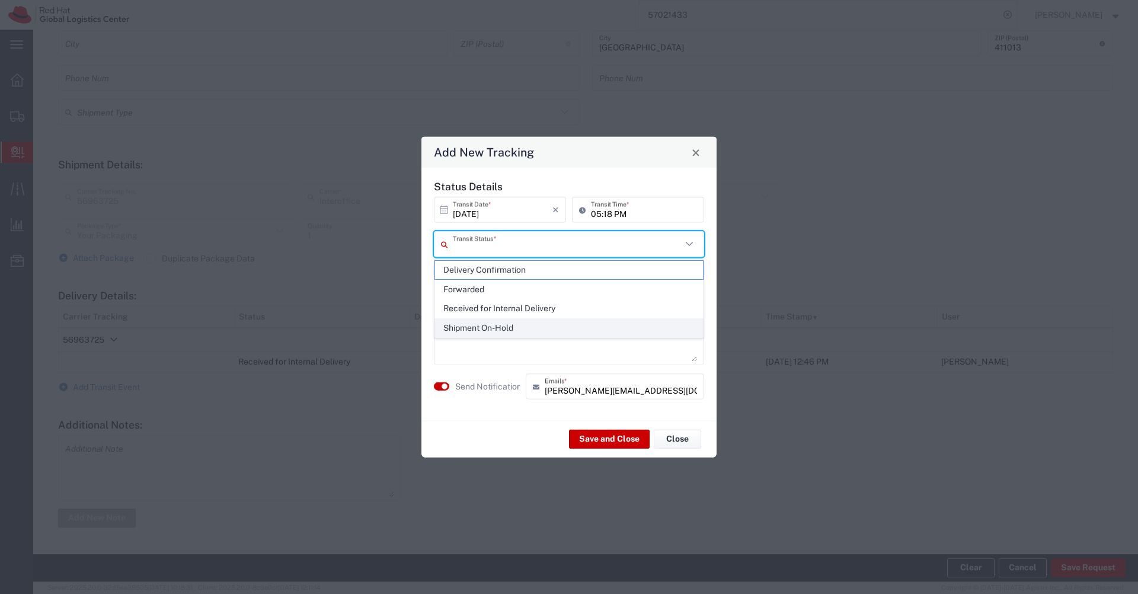
click at [509, 328] on span "Shipment On-Hold" at bounding box center [569, 328] width 268 height 18
type input "Shipment On-Hold"
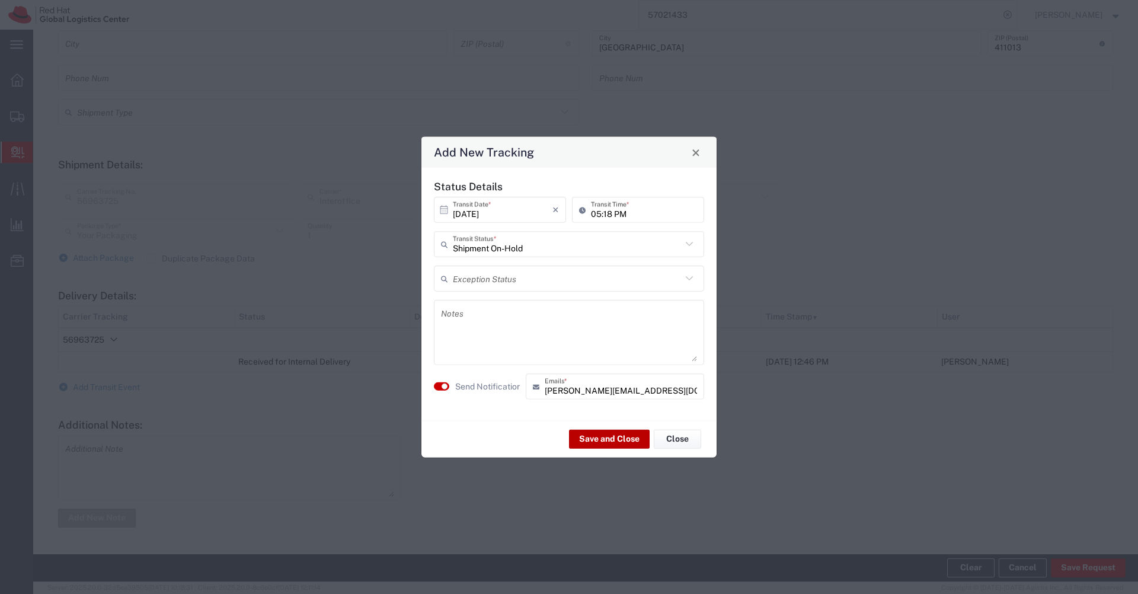
click at [598, 435] on button "Save and Close" at bounding box center [609, 438] width 81 height 19
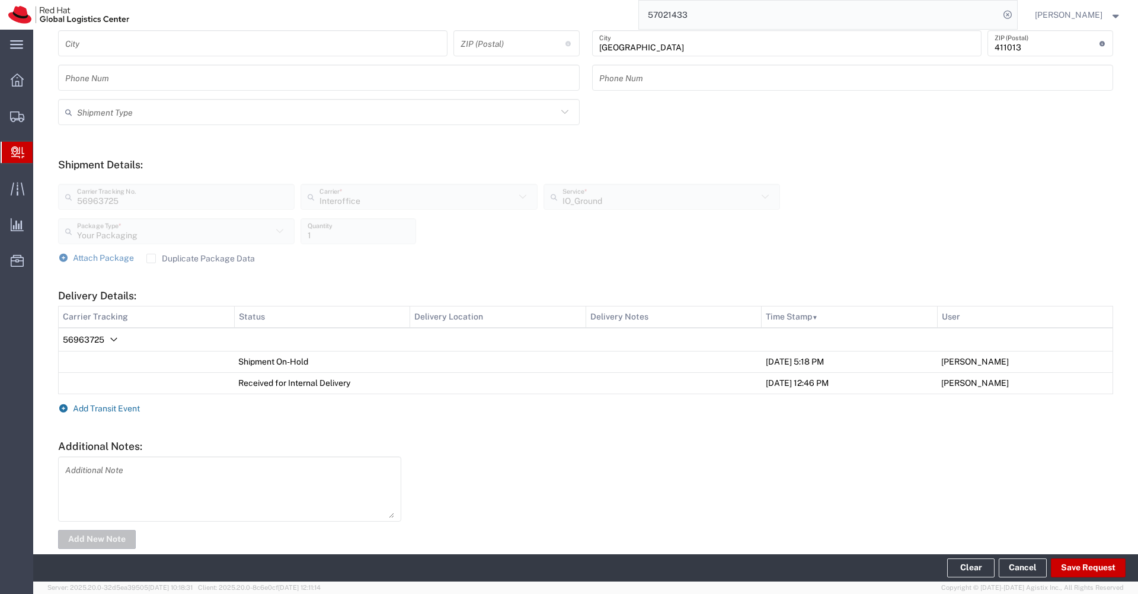
click at [91, 409] on span "Add Transit Event" at bounding box center [106, 408] width 67 height 9
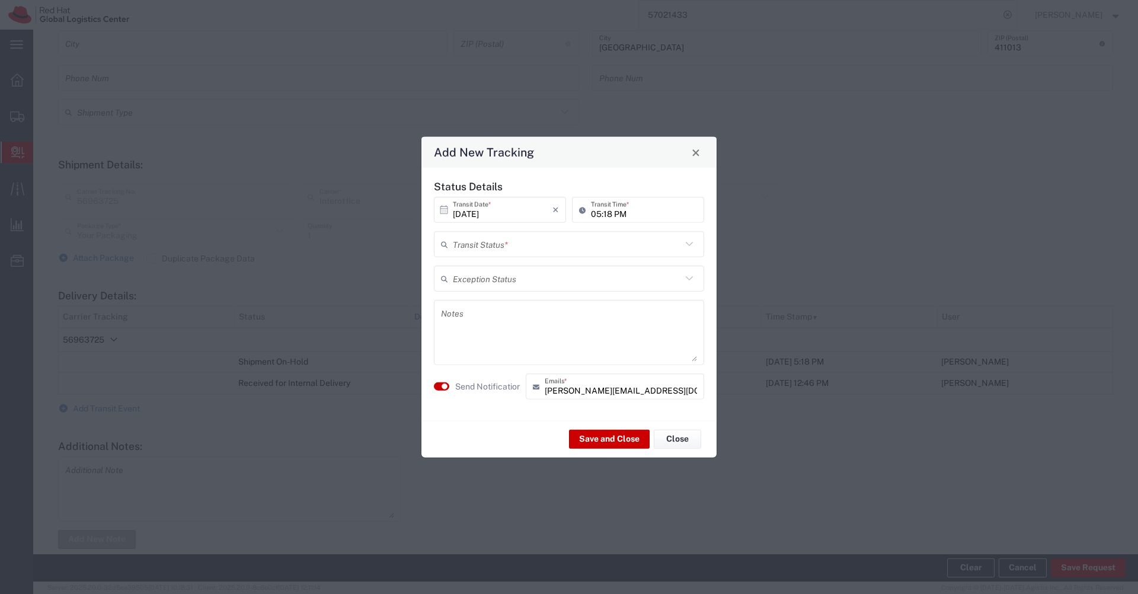
click at [620, 238] on input "text" at bounding box center [567, 244] width 229 height 21
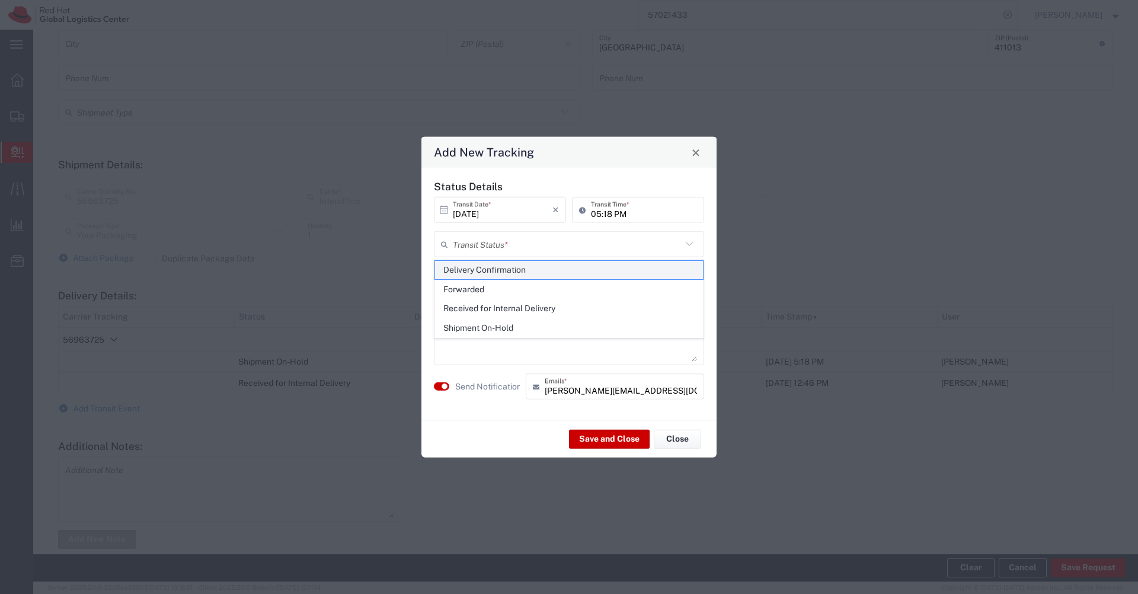
click at [502, 270] on span "Delivery Confirmation" at bounding box center [569, 270] width 268 height 18
type input "Delivery Confirmation"
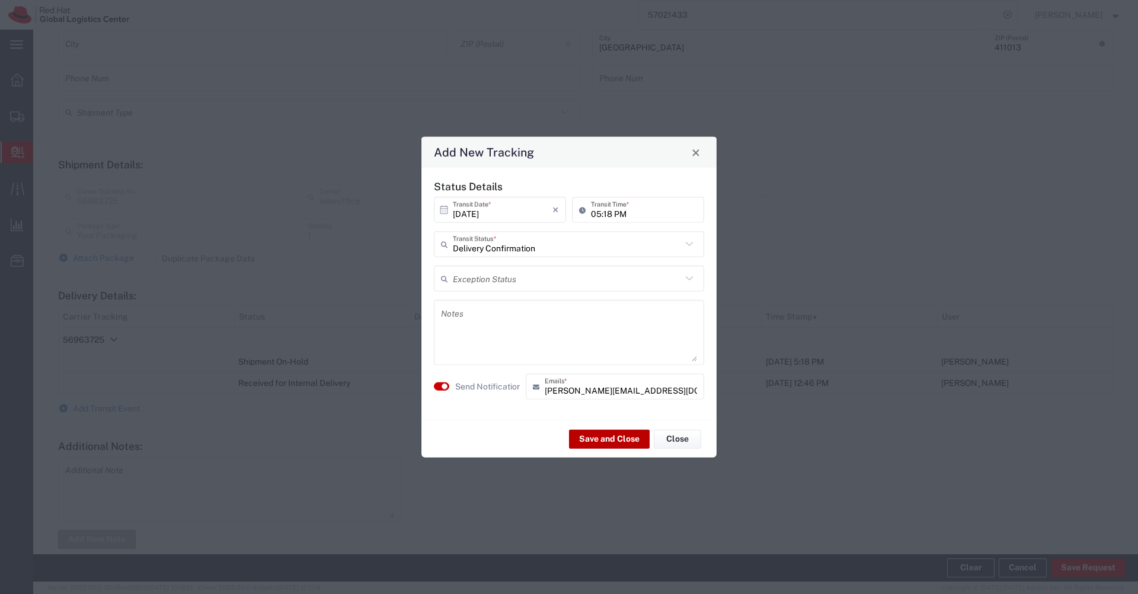
click at [607, 443] on button "Save and Close" at bounding box center [609, 438] width 81 height 19
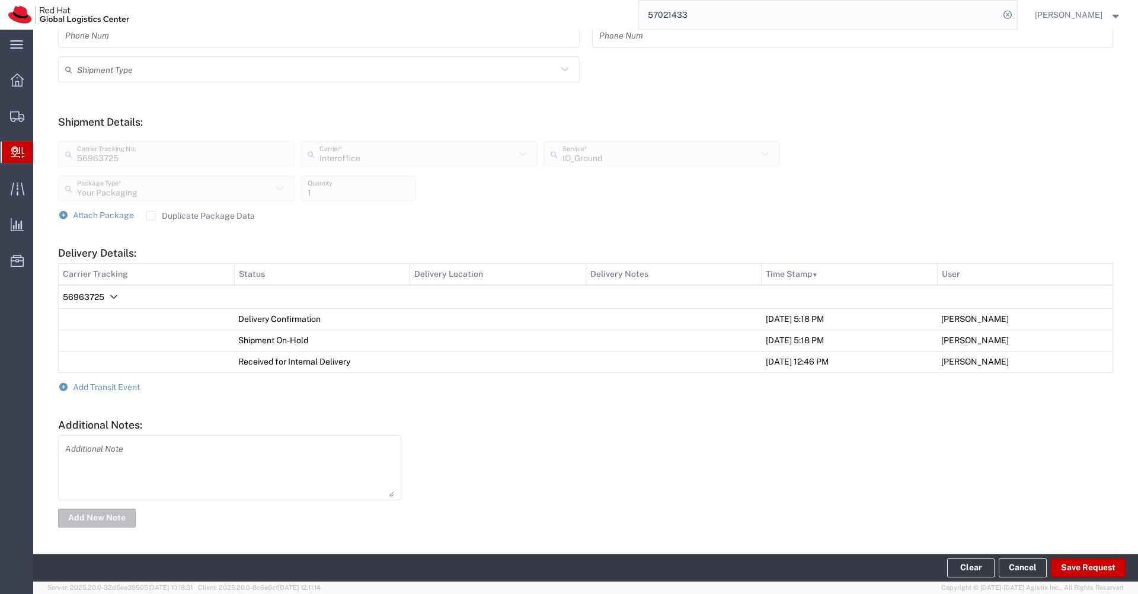
scroll to position [0, 0]
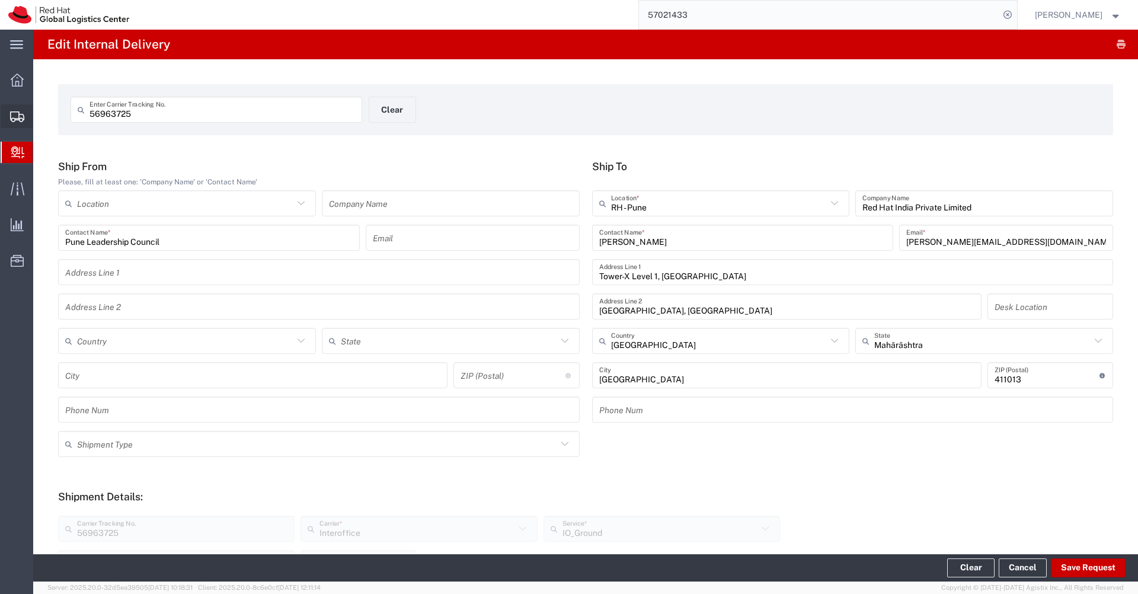
click at [41, 119] on span "Shipments" at bounding box center [37, 116] width 8 height 24
